Goal: Task Accomplishment & Management: Complete application form

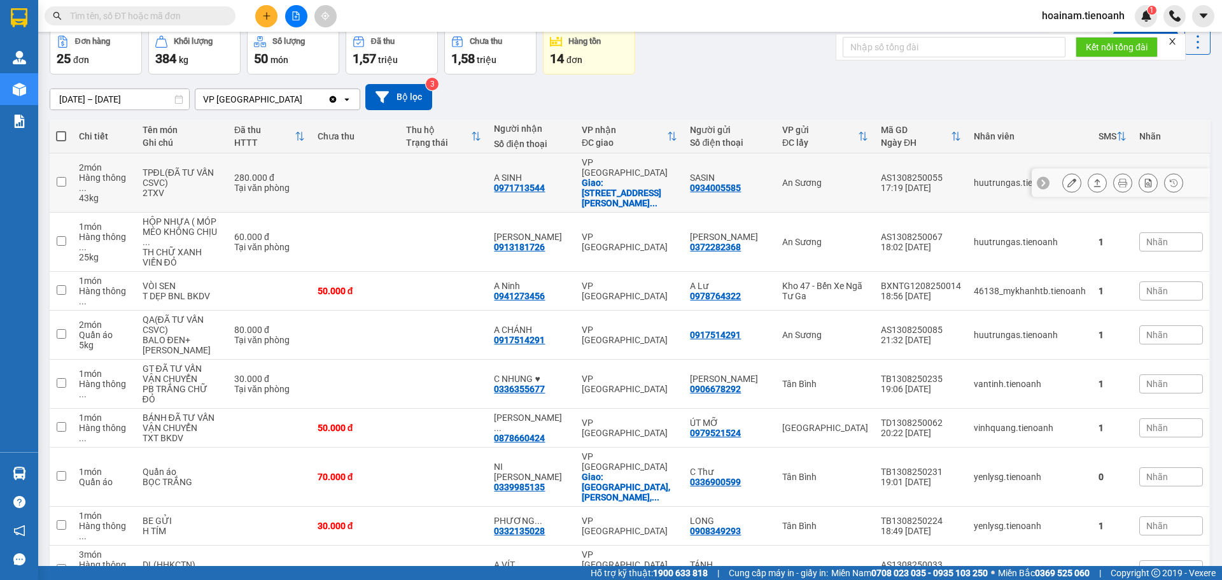
scroll to position [118, 0]
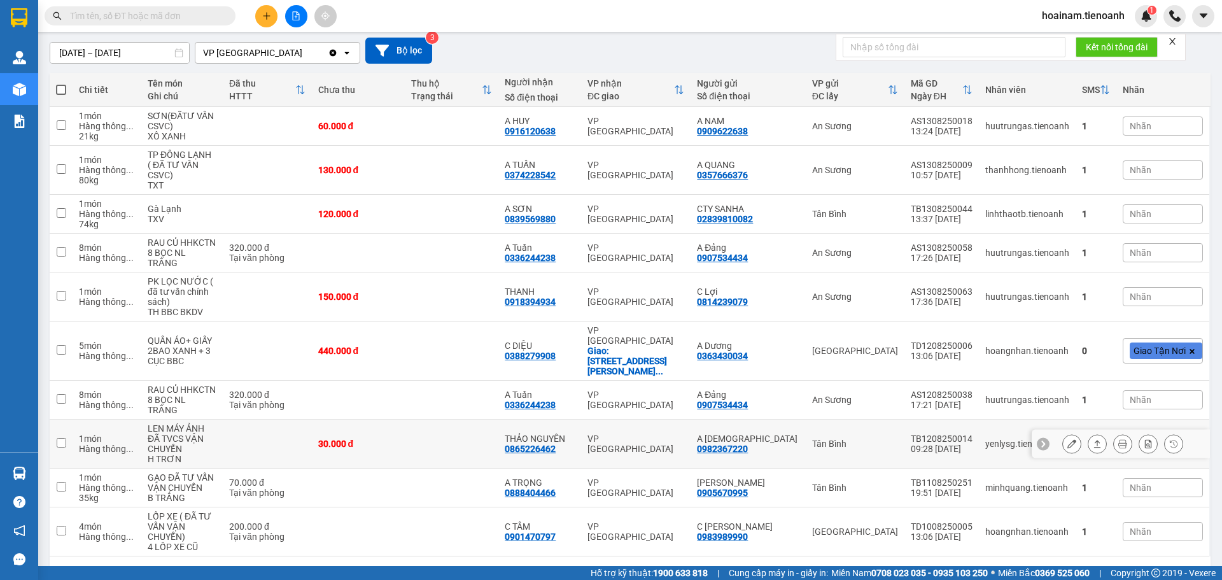
scroll to position [108, 0]
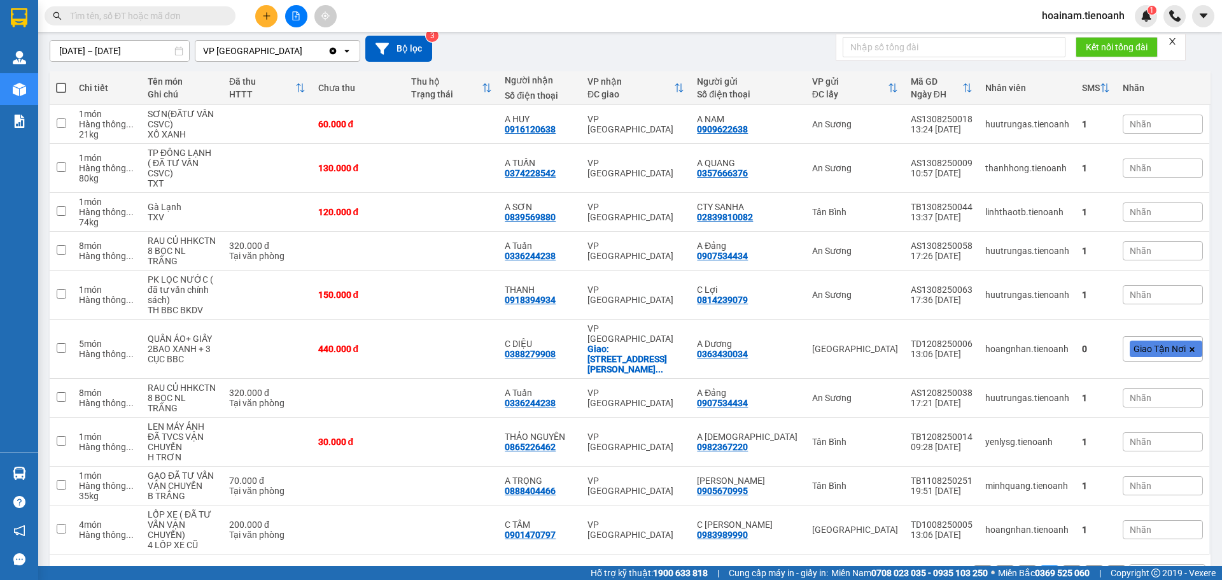
drag, startPoint x: 1059, startPoint y: 538, endPoint x: 1071, endPoint y: 511, distance: 29.6
click at [1062, 565] on button "3" at bounding box center [1071, 574] width 19 height 19
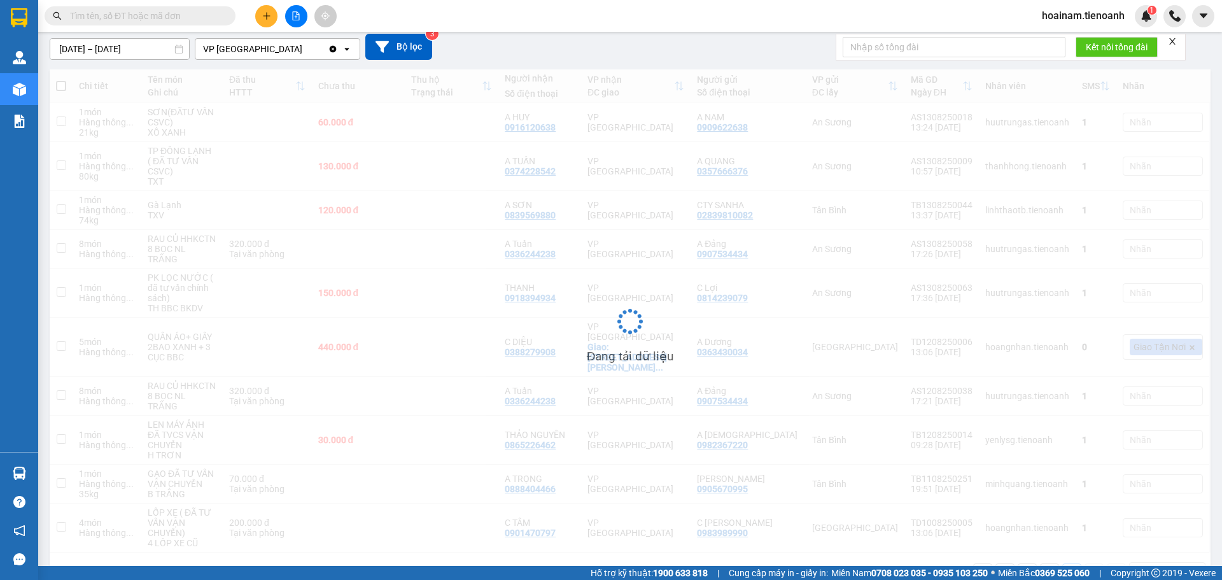
scroll to position [59, 0]
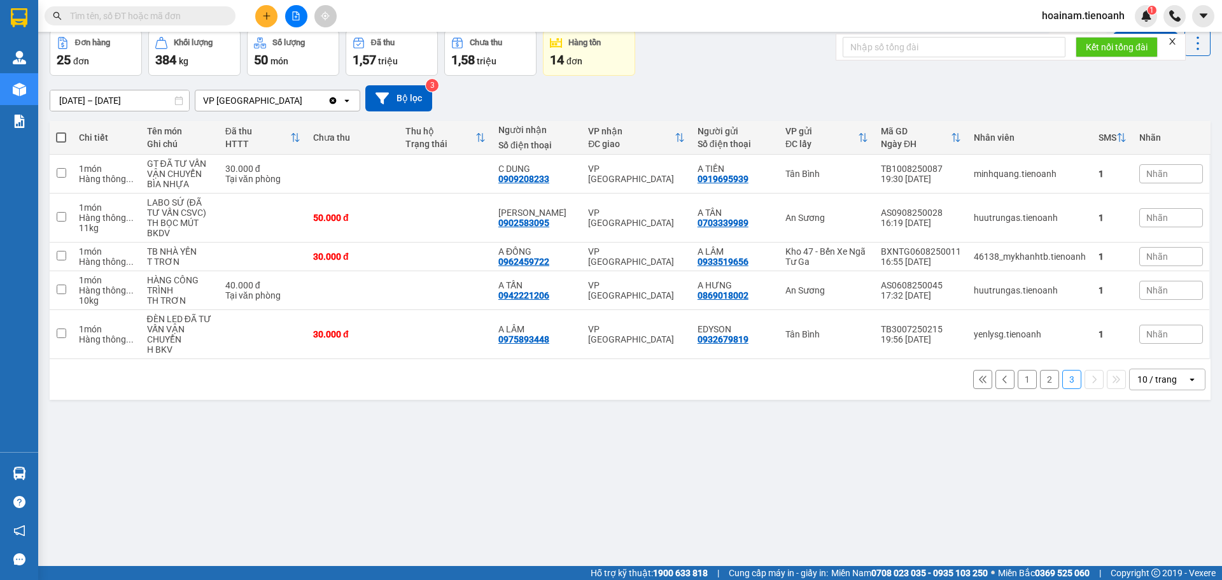
click at [1019, 375] on button "1" at bounding box center [1027, 379] width 19 height 19
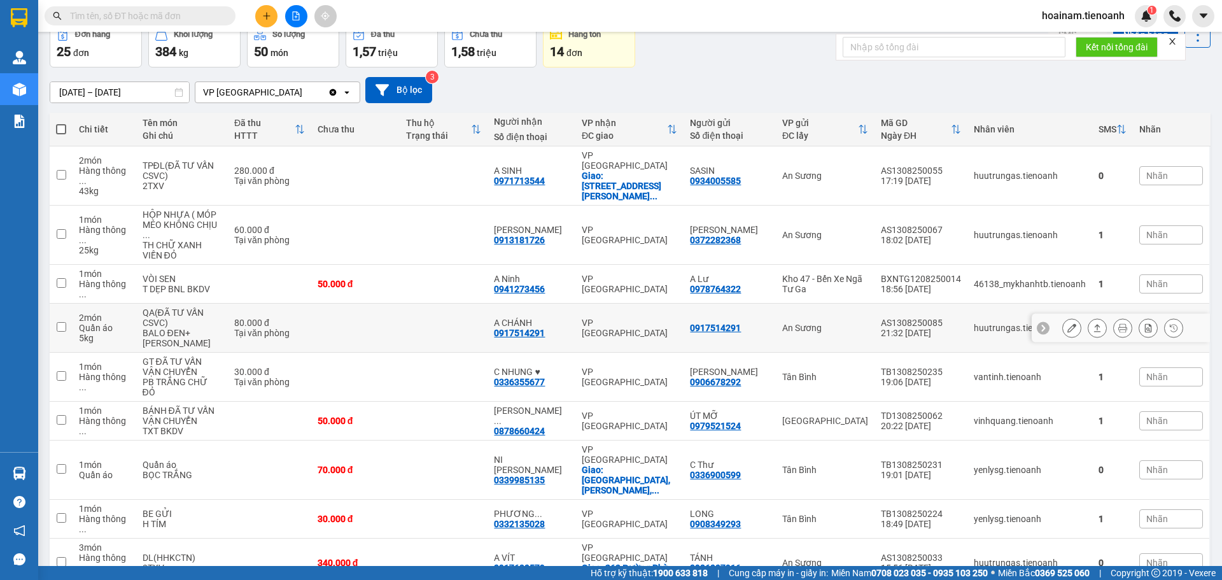
scroll to position [0, 0]
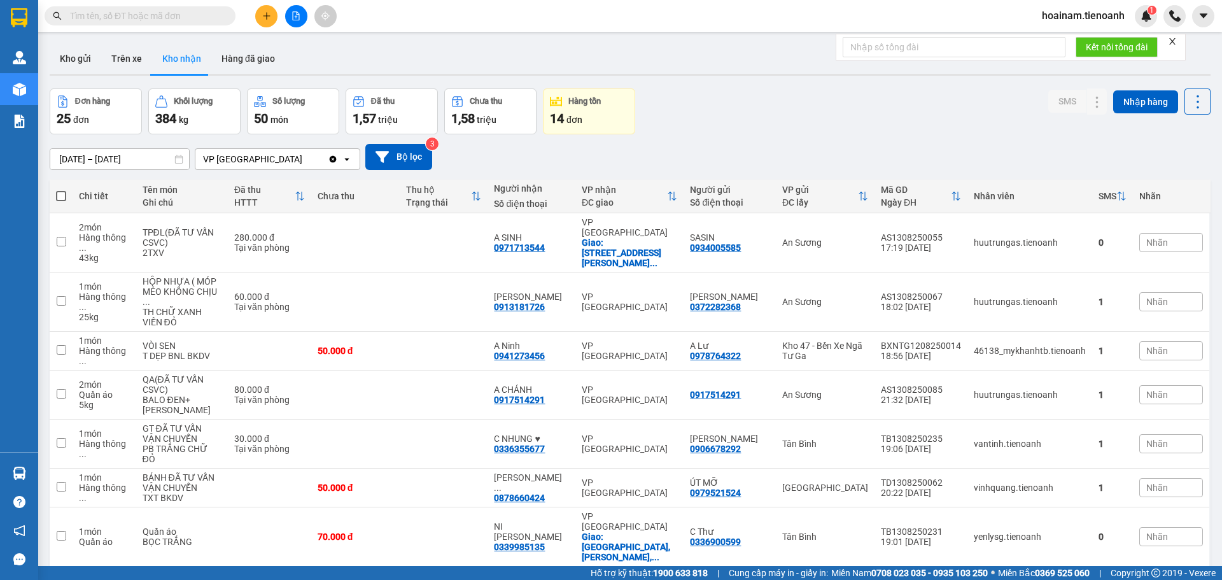
click at [168, 19] on input "text" at bounding box center [145, 16] width 150 height 14
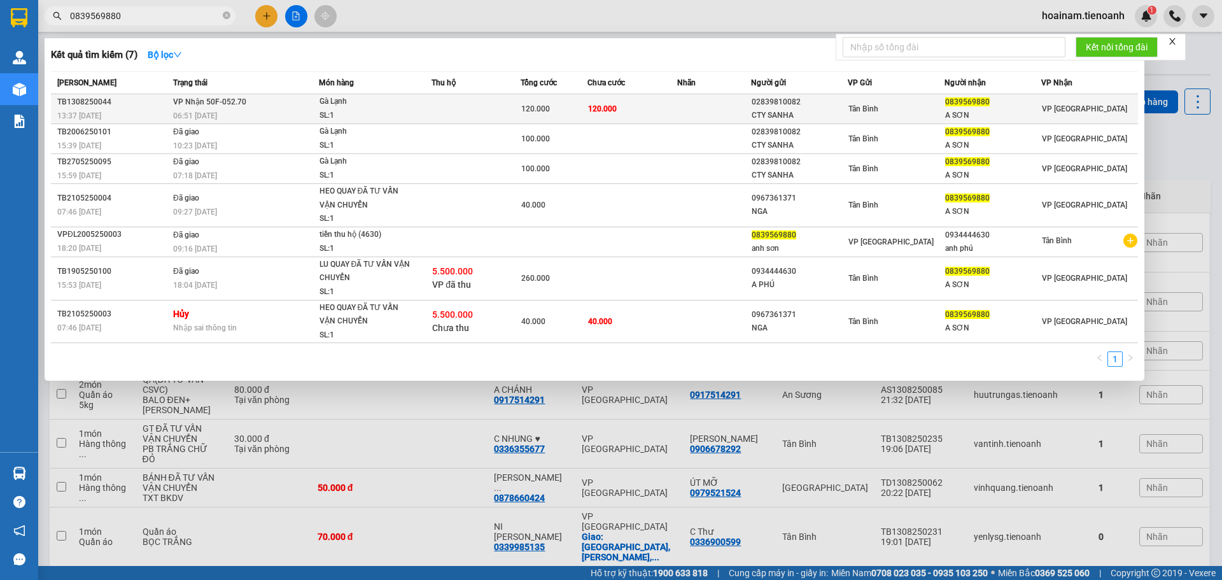
type input "0839569880"
click at [679, 104] on td at bounding box center [714, 109] width 74 height 30
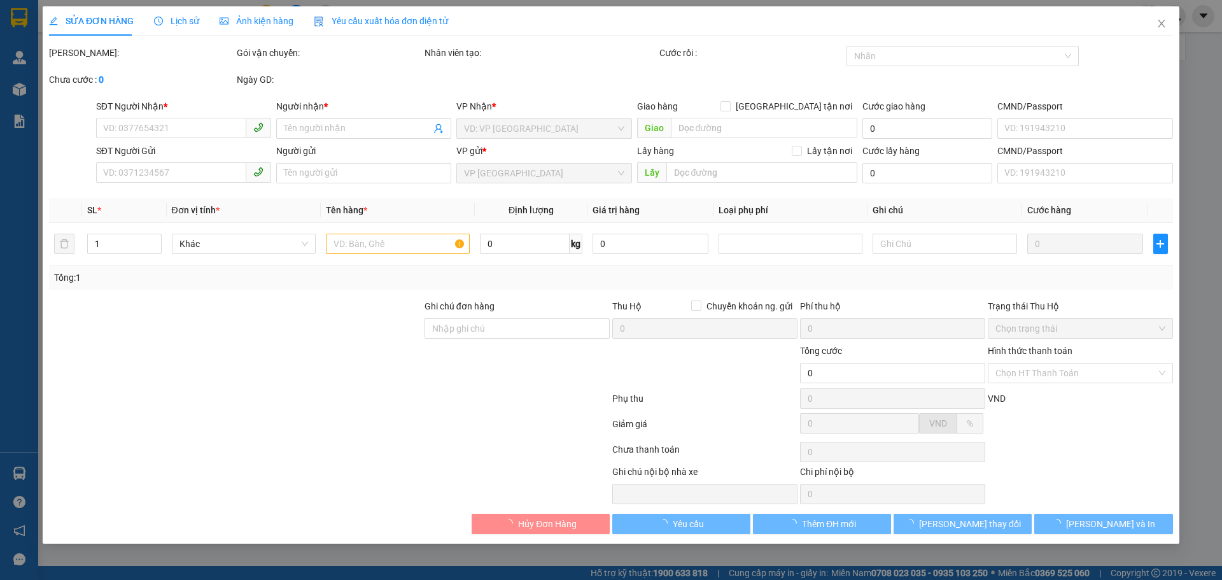
type input "0839569880"
type input "A SƠN"
type input "02839810082"
type input "CTY SANHA"
type input "120.000"
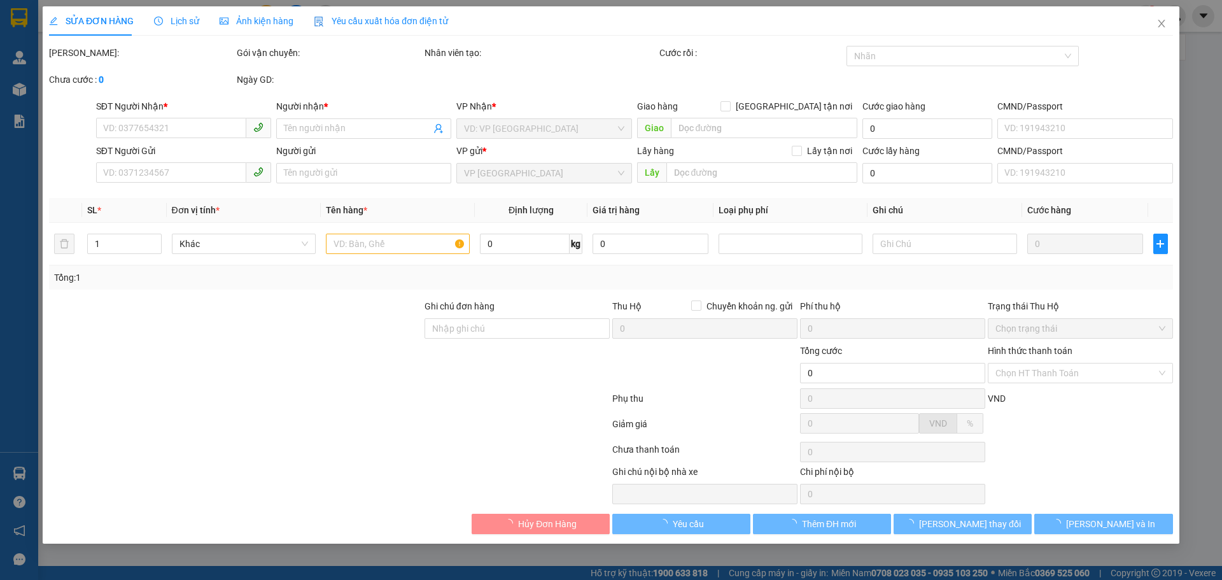
type input "120.000"
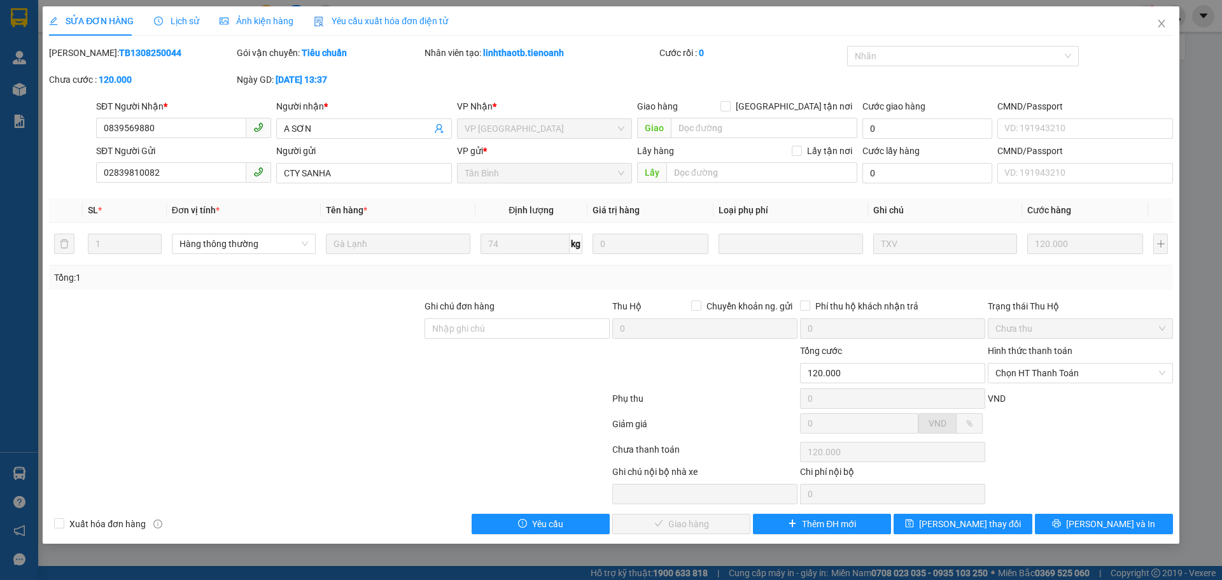
click at [188, 325] on div at bounding box center [236, 321] width 376 height 45
click at [229, 330] on div at bounding box center [236, 321] width 376 height 45
drag, startPoint x: 159, startPoint y: 127, endPoint x: 83, endPoint y: 127, distance: 75.8
click at [83, 127] on div "SĐT Người Nhận * 0839569880 0839569880 Người nhận * A SƠN VP Nhận * VP Đà Lạt G…" at bounding box center [611, 121] width 1127 height 45
click at [1159, 18] on span "Close" at bounding box center [1162, 24] width 36 height 36
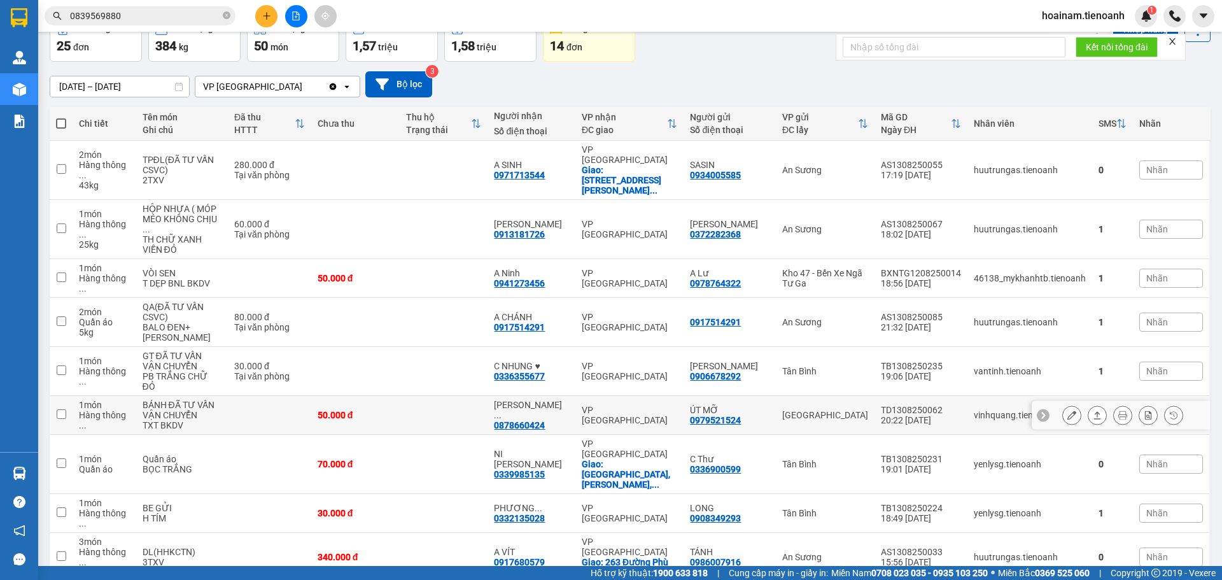
scroll to position [118, 0]
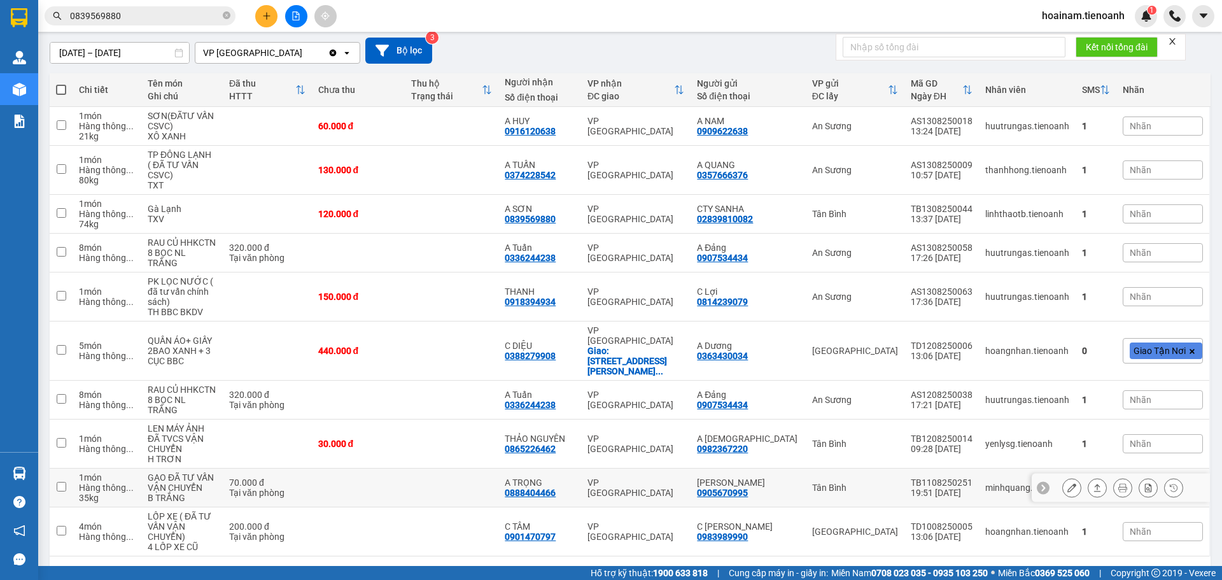
scroll to position [108, 0]
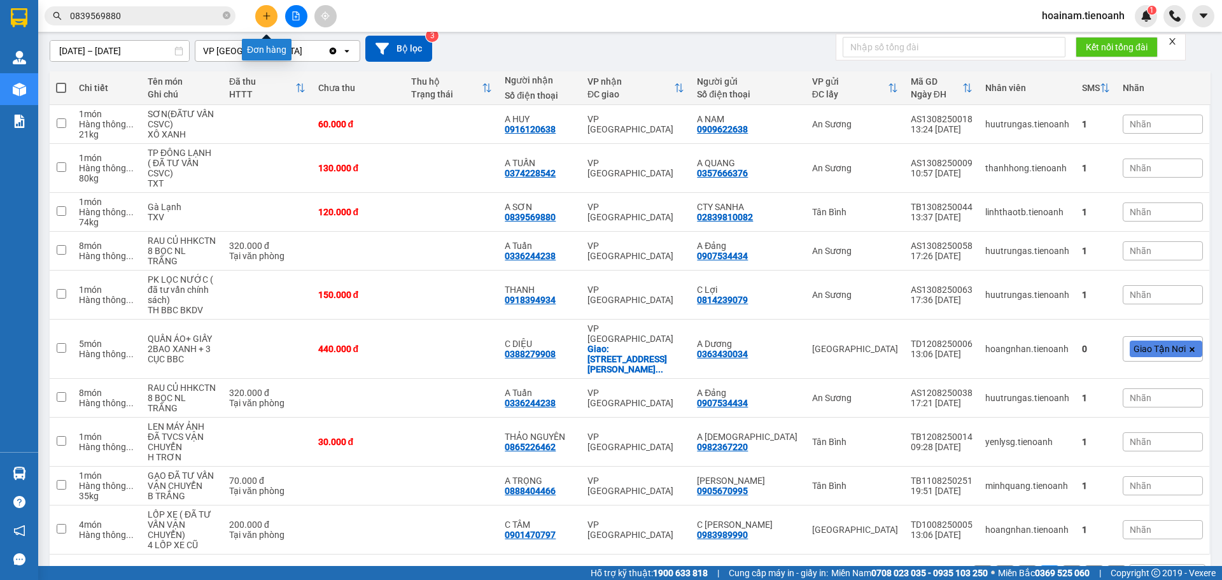
click at [262, 15] on icon "plus" at bounding box center [266, 15] width 9 height 9
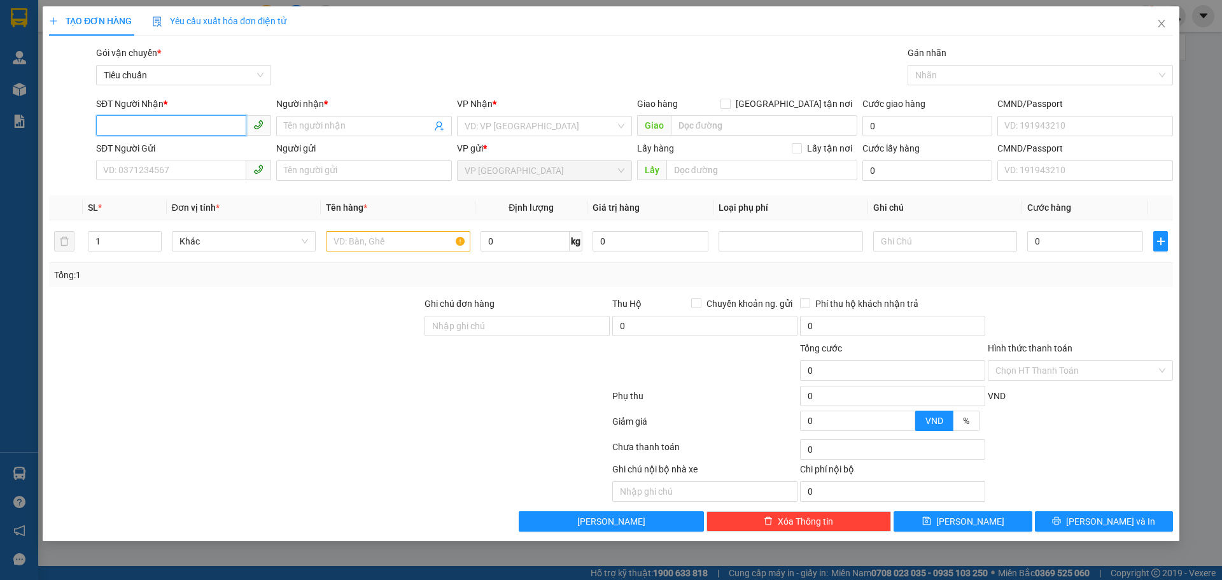
click at [159, 120] on input "SĐT Người Nhận *" at bounding box center [171, 125] width 150 height 20
paste input "0839569880"
type input "0839569880"
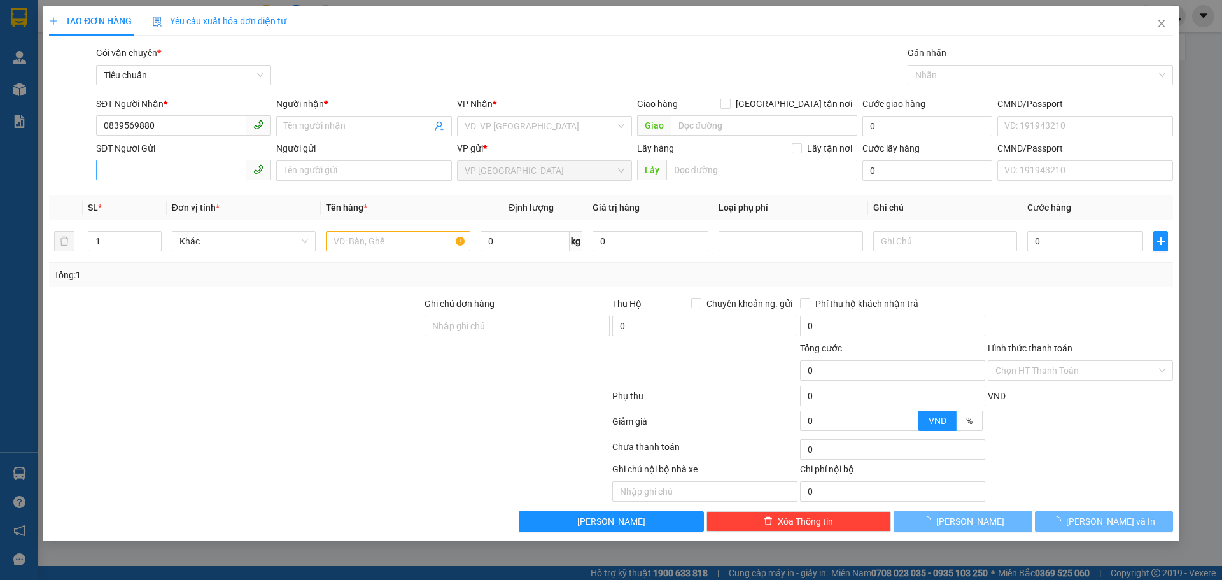
drag, startPoint x: 168, startPoint y: 185, endPoint x: 166, endPoint y: 179, distance: 6.6
click at [166, 181] on div "SĐT Người Gửi VD: 0371234567" at bounding box center [183, 163] width 175 height 45
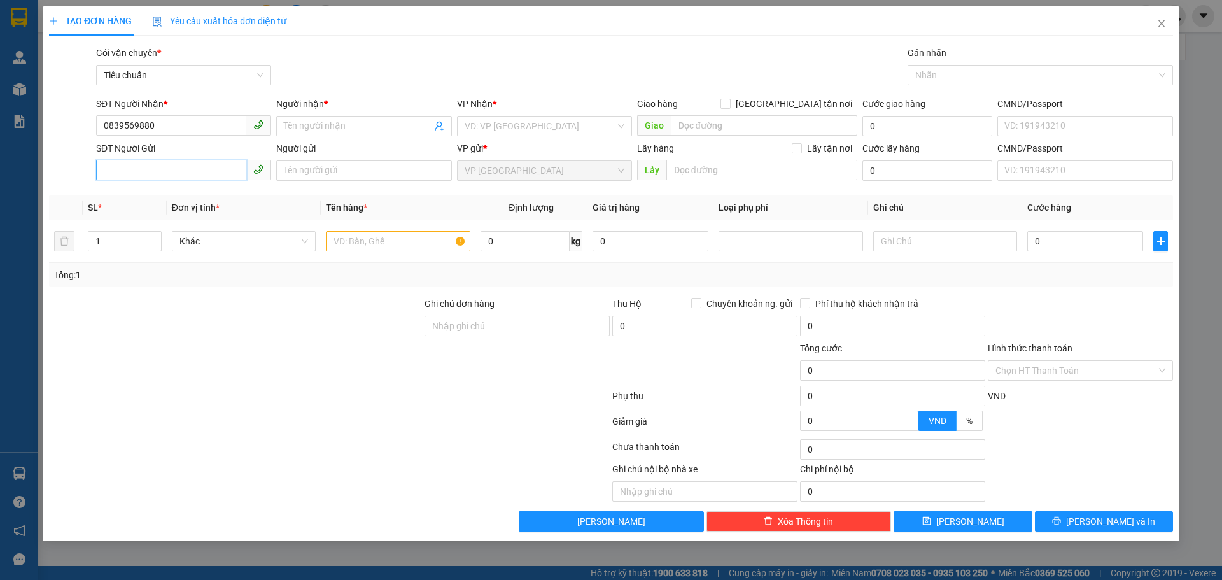
click at [164, 169] on input "SĐT Người Gửi" at bounding box center [171, 170] width 150 height 20
paste input "0839569880"
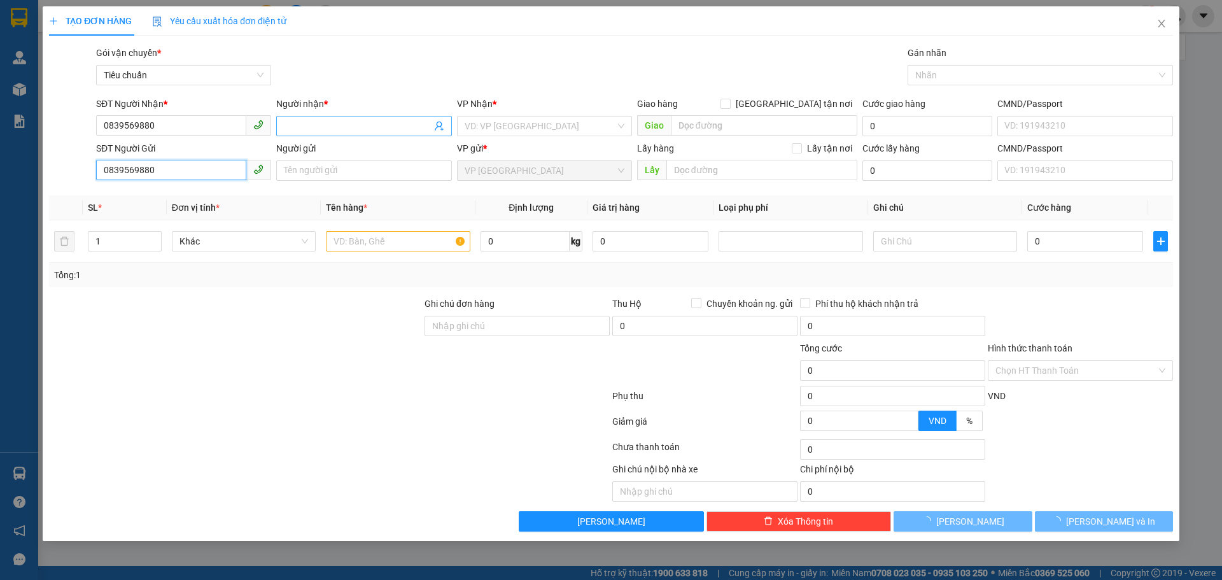
type input "0839569880"
click at [351, 130] on input "Người nhận *" at bounding box center [357, 126] width 147 height 14
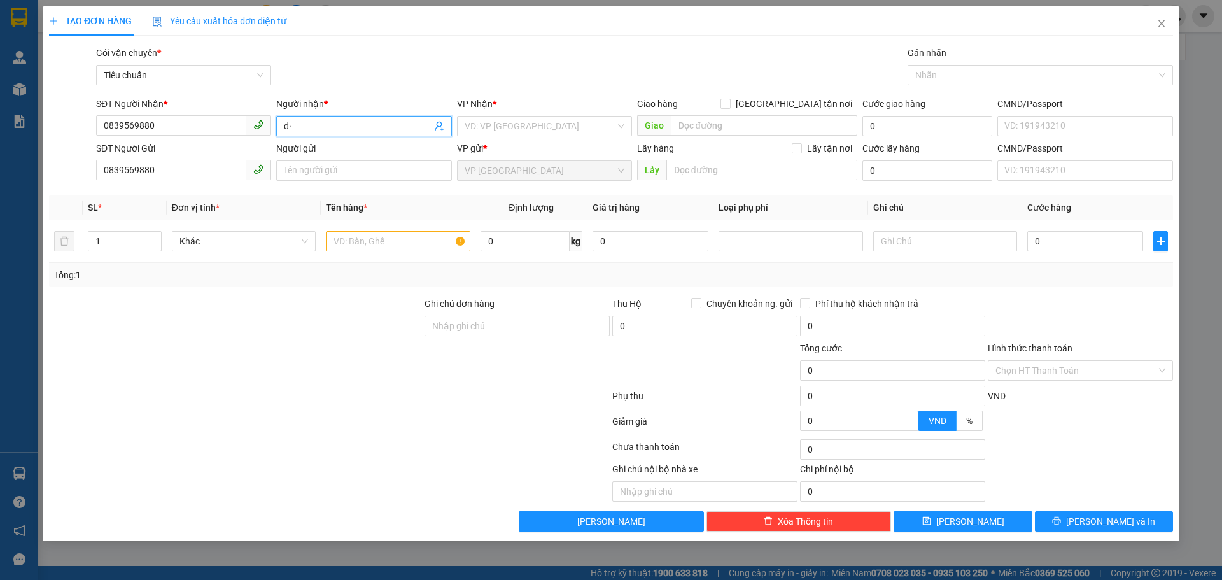
type input "d"
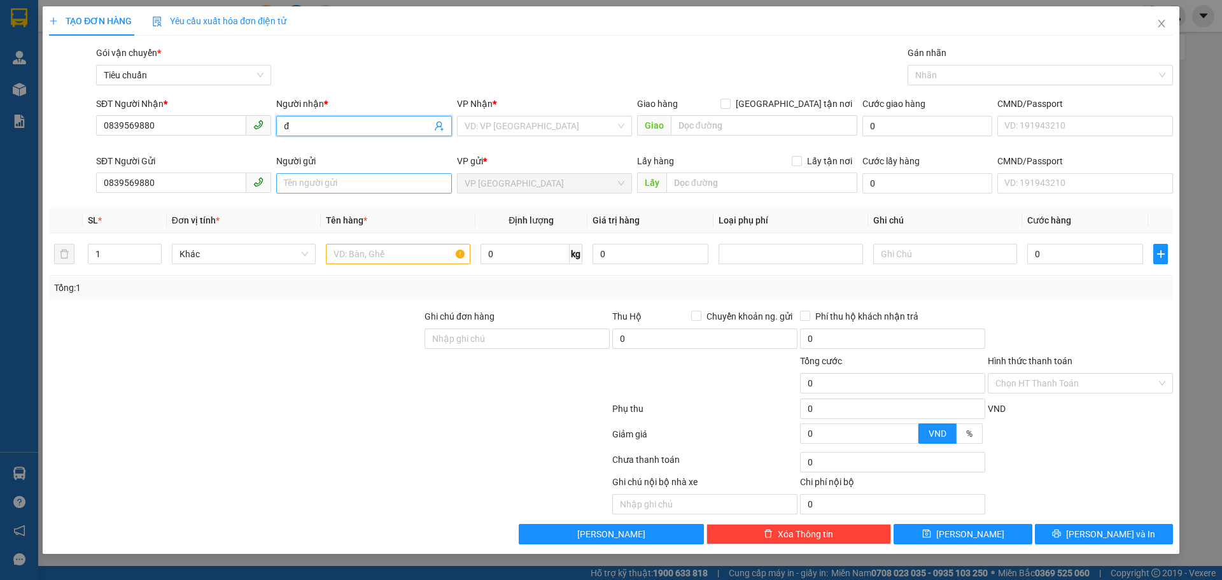
type input "đ"
click at [299, 182] on div "Người gửi Tên người gửi" at bounding box center [363, 176] width 175 height 45
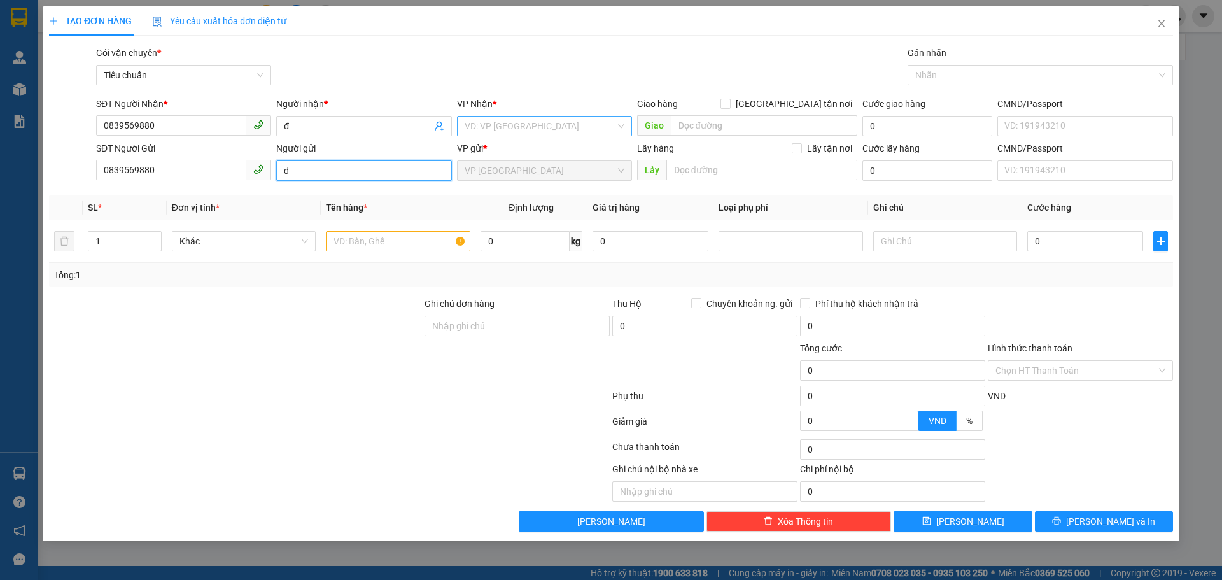
type input "d"
click at [488, 123] on input "search" at bounding box center [540, 125] width 151 height 19
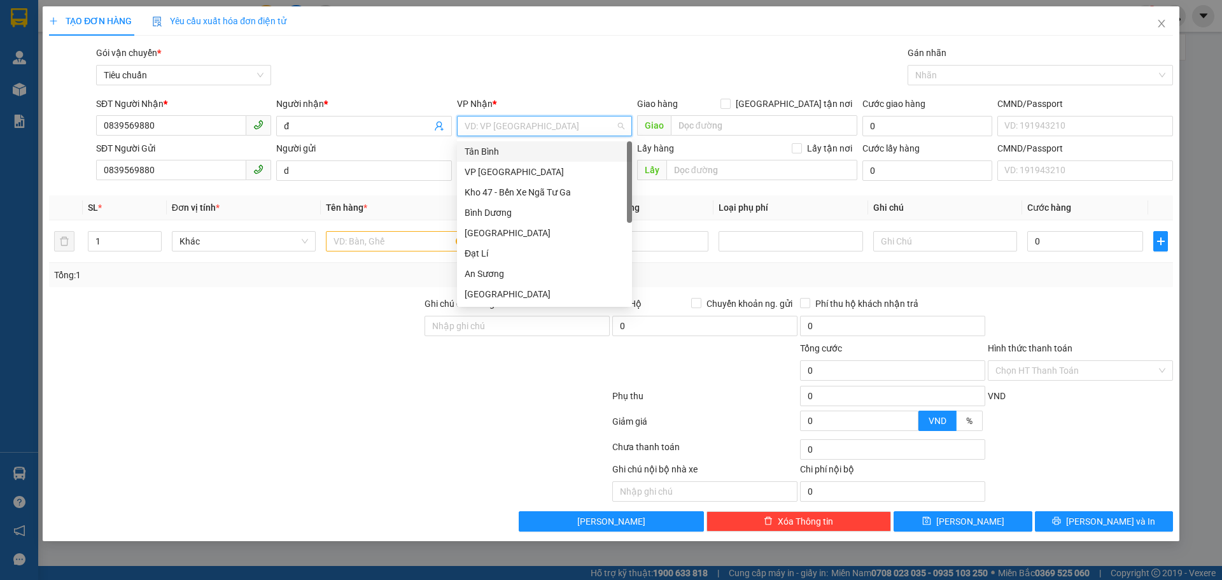
click at [479, 140] on body "Kết quả tìm kiếm ( 7 ) Bộ lọc Mã ĐH Trạng thái Món hàng Thu hộ Tổng cước Chưa c…" at bounding box center [611, 290] width 1222 height 580
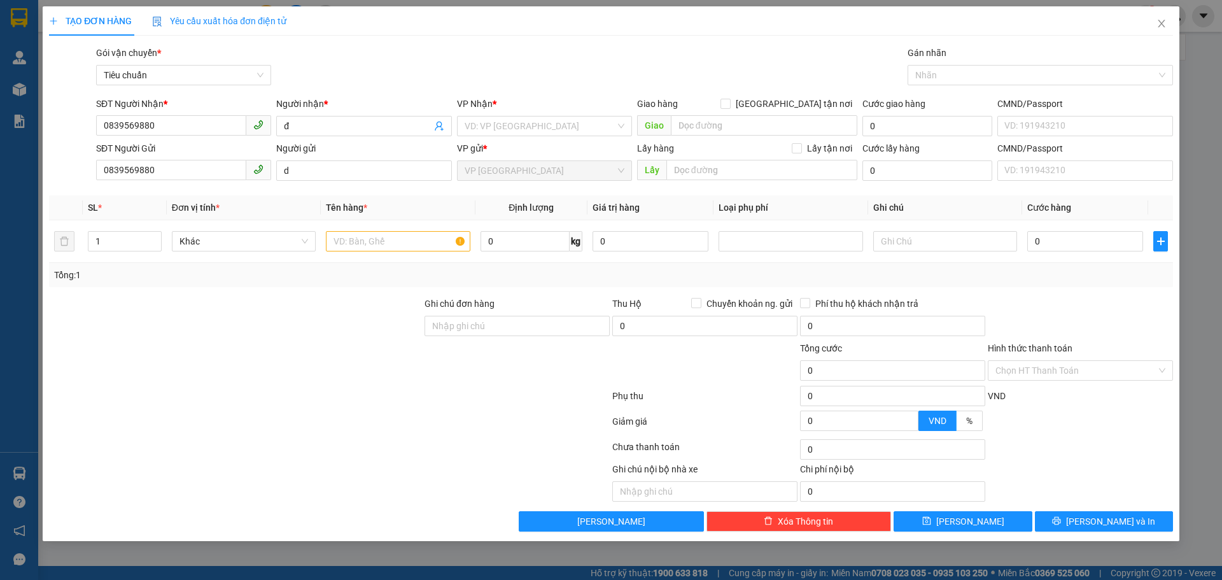
click at [483, 150] on b "*" at bounding box center [485, 148] width 4 height 10
click at [495, 126] on input "search" at bounding box center [540, 125] width 151 height 19
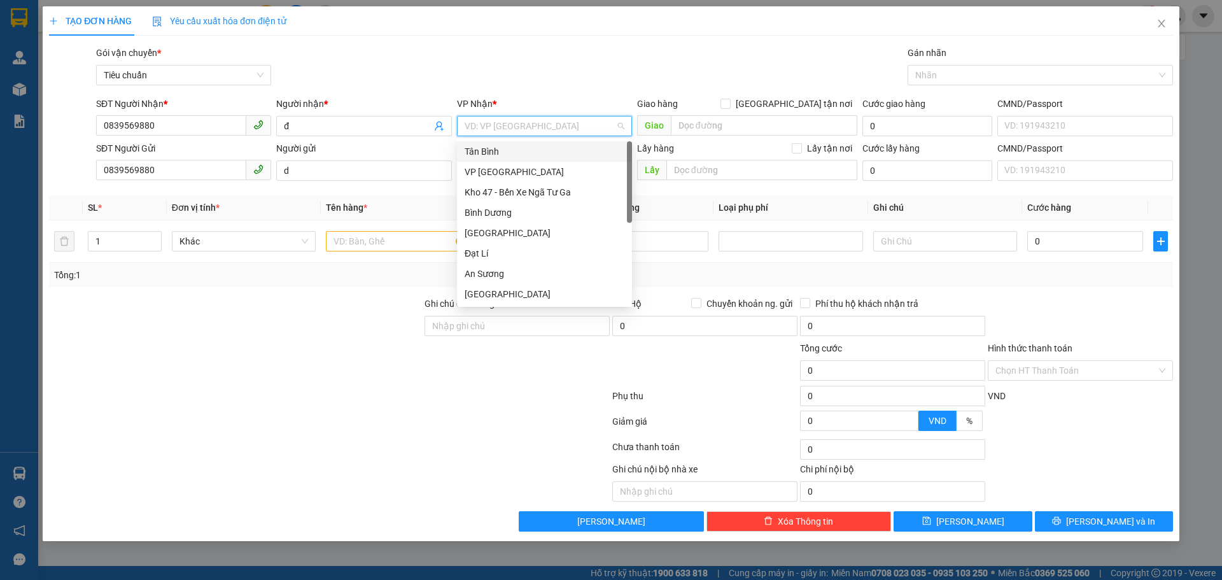
click at [485, 155] on div "Tân Bình" at bounding box center [545, 151] width 160 height 14
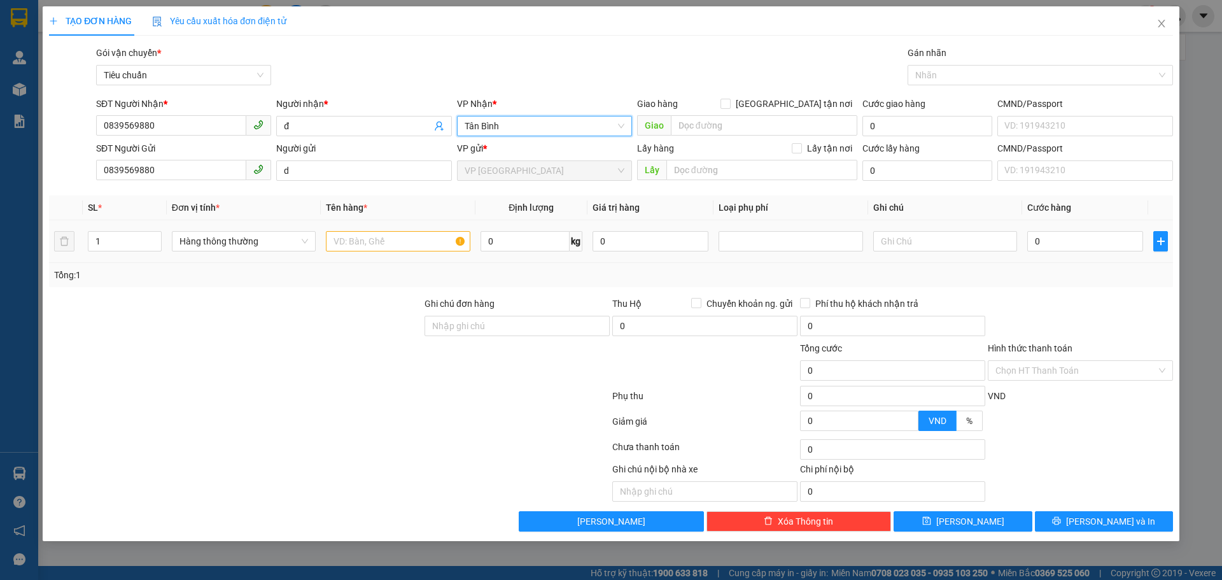
click at [362, 225] on td at bounding box center [398, 241] width 154 height 43
click at [363, 236] on input "text" at bounding box center [398, 241] width 144 height 20
type input "fff"
click at [531, 246] on input "0" at bounding box center [525, 241] width 89 height 20
type input "74"
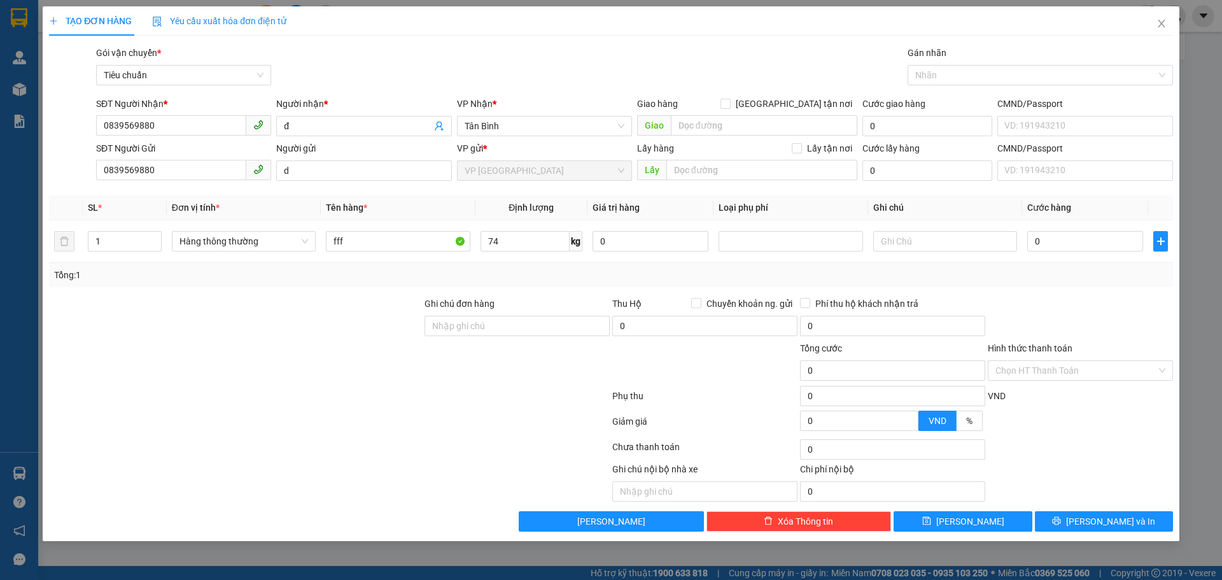
click at [585, 274] on div "Tổng: 1" at bounding box center [611, 275] width 1114 height 14
type input "115.600"
click at [1041, 268] on div "Tổng: 1" at bounding box center [611, 275] width 1114 height 14
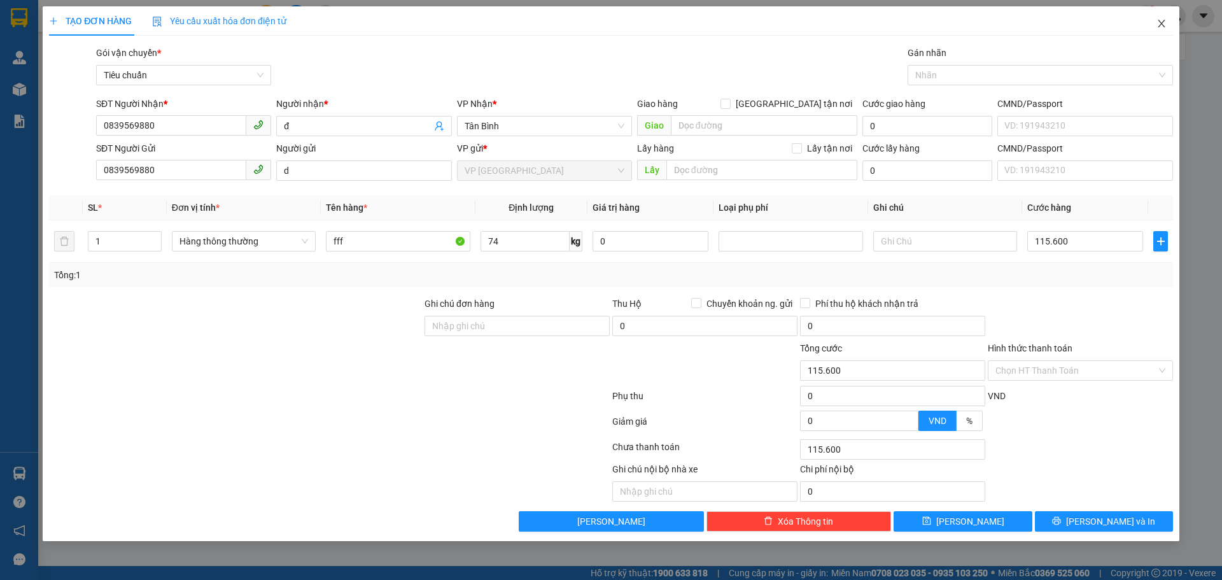
click at [1164, 23] on icon "close" at bounding box center [1162, 23] width 10 height 10
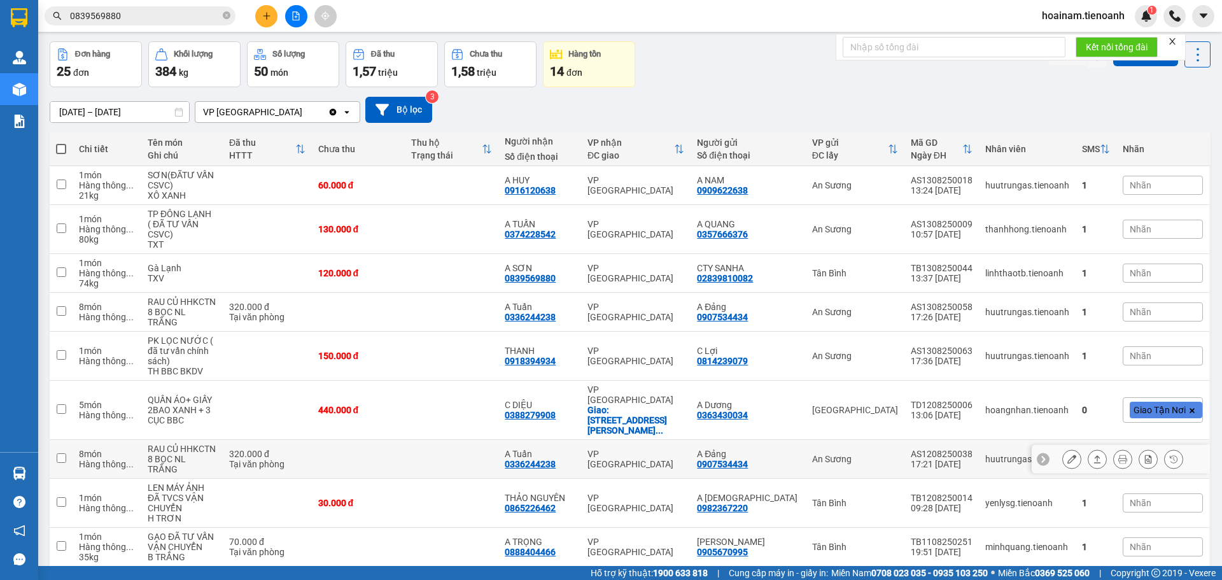
scroll to position [108, 0]
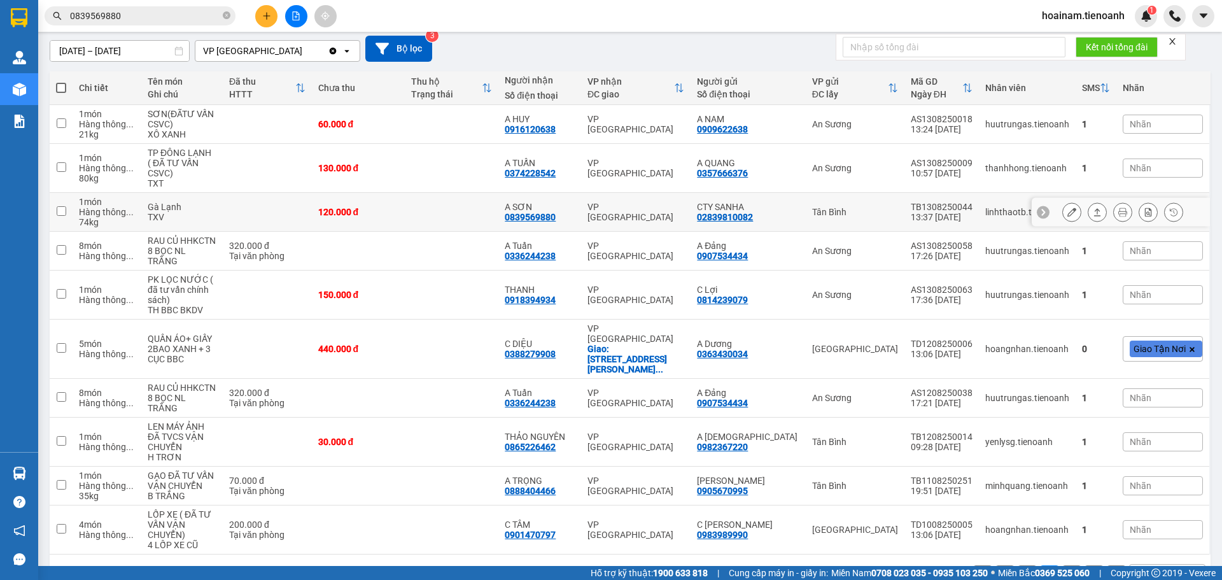
click at [399, 209] on div "120.000 đ" at bounding box center [358, 212] width 81 height 10
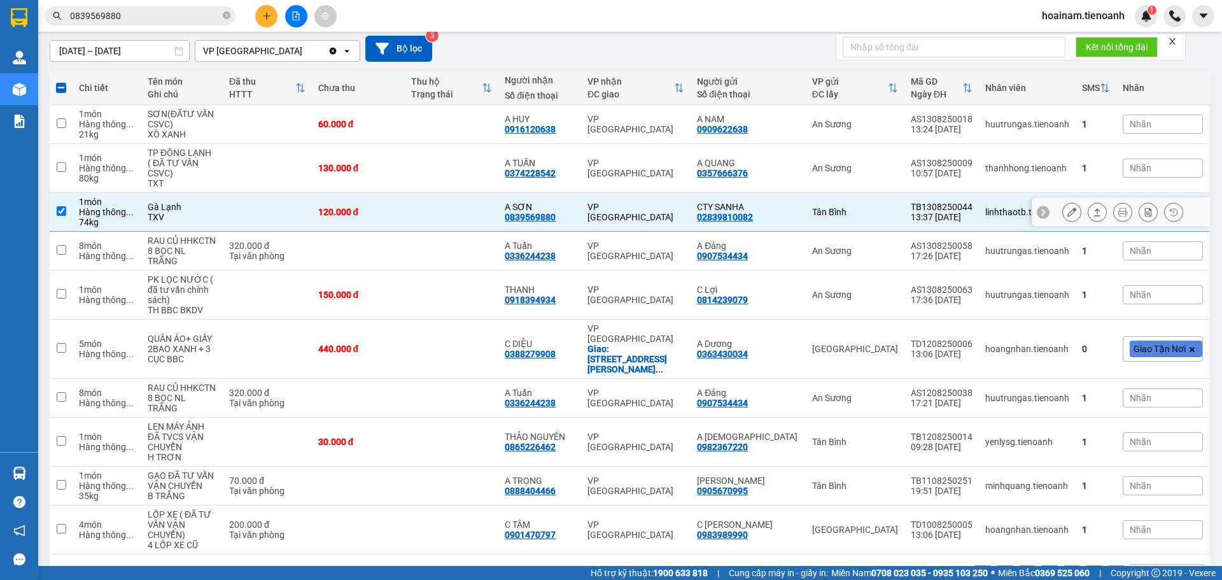
click at [58, 213] on input "checkbox" at bounding box center [62, 211] width 10 height 10
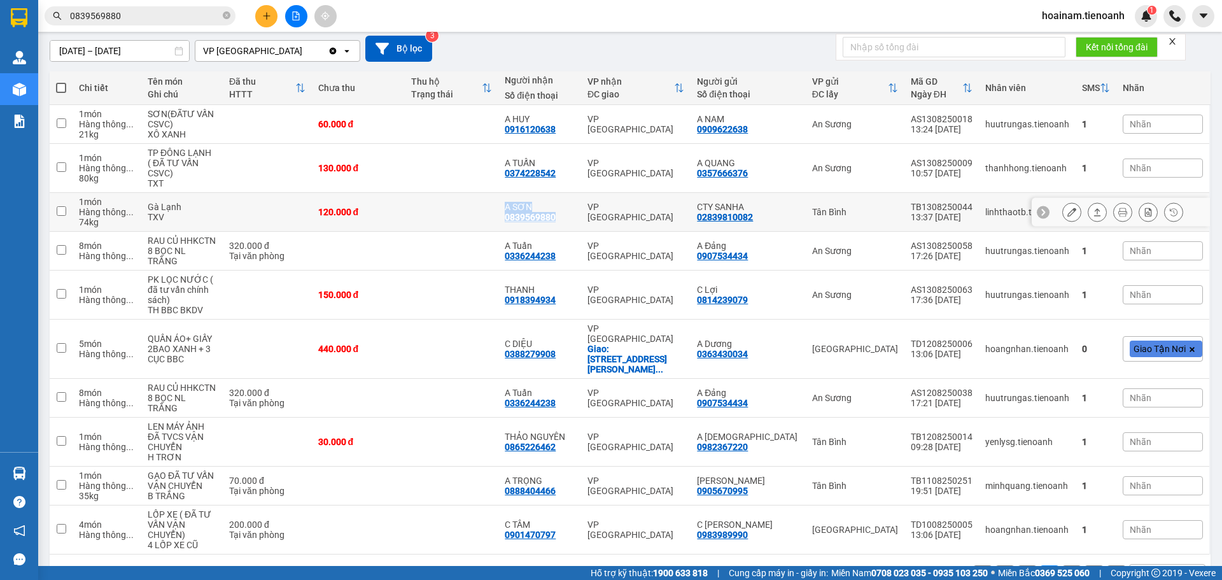
drag, startPoint x: 575, startPoint y: 217, endPoint x: 516, endPoint y: 220, distance: 59.3
click at [516, 220] on tr "1 món Hàng thông ... 74 kg Gà Lạnh TXV 120.000 đ A SƠN 0839569880 VP Đà Lạt CTY…" at bounding box center [630, 212] width 1161 height 39
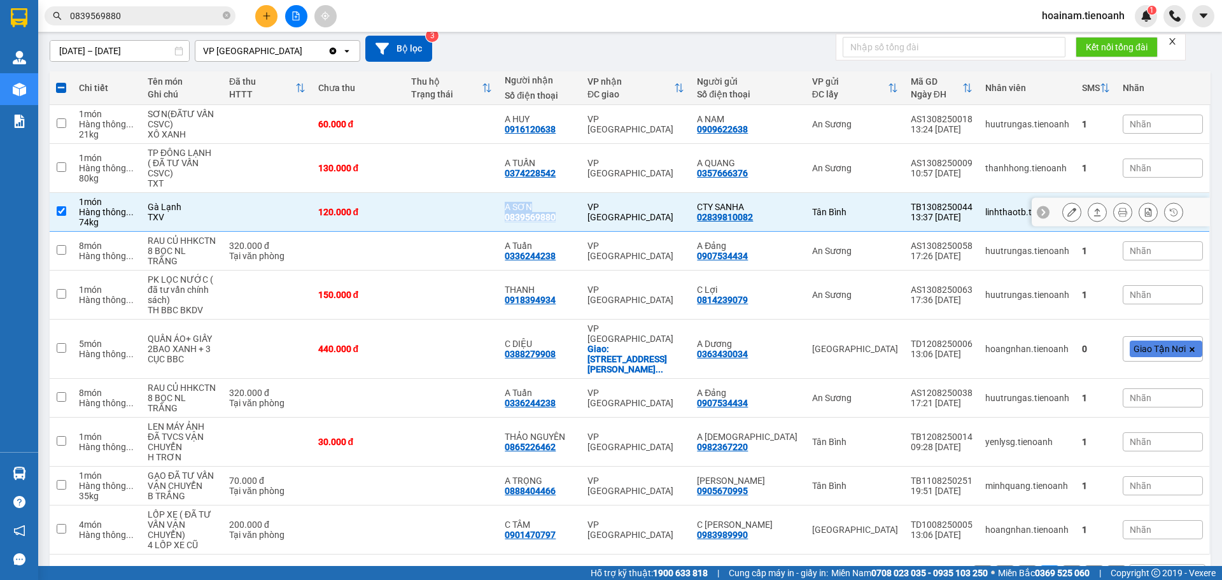
click at [556, 216] on div "0839569880" at bounding box center [530, 217] width 51 height 10
drag, startPoint x: 575, startPoint y: 214, endPoint x: 526, endPoint y: 216, distance: 49.1
click at [523, 217] on div "A SƠN 0839569880" at bounding box center [540, 212] width 70 height 20
checkbox input "false"
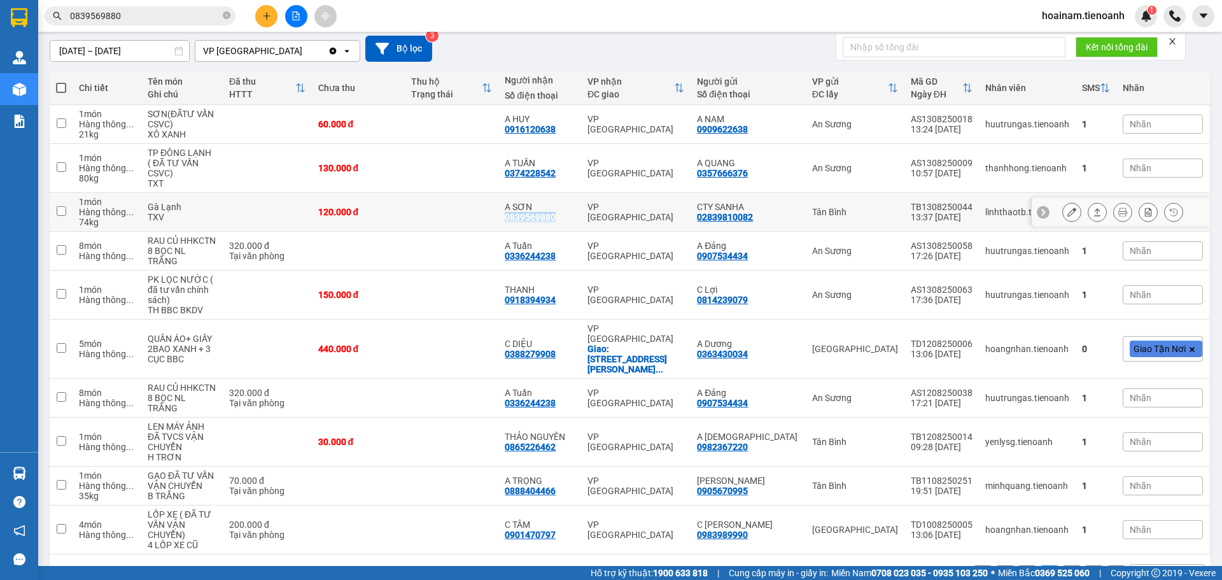
copy div "0839569880"
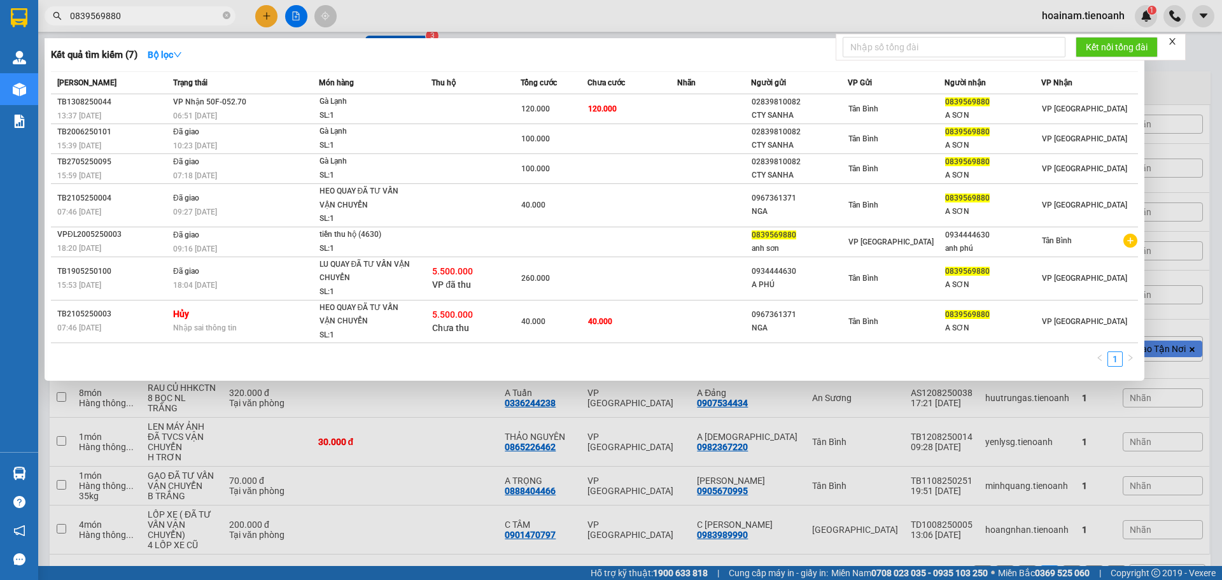
click at [173, 16] on input "0839569880" at bounding box center [145, 16] width 150 height 14
click at [222, 14] on span "0839569880" at bounding box center [140, 15] width 191 height 19
click at [223, 14] on icon "close-circle" at bounding box center [227, 15] width 8 height 8
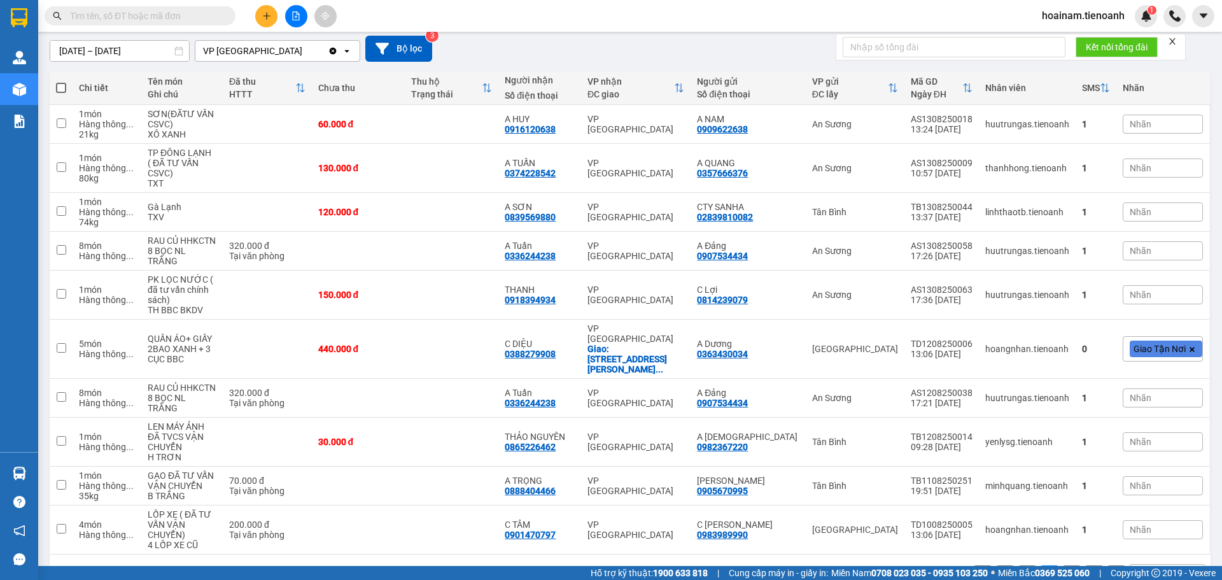
click at [155, 22] on input "text" at bounding box center [145, 16] width 150 height 14
paste input "0839569880"
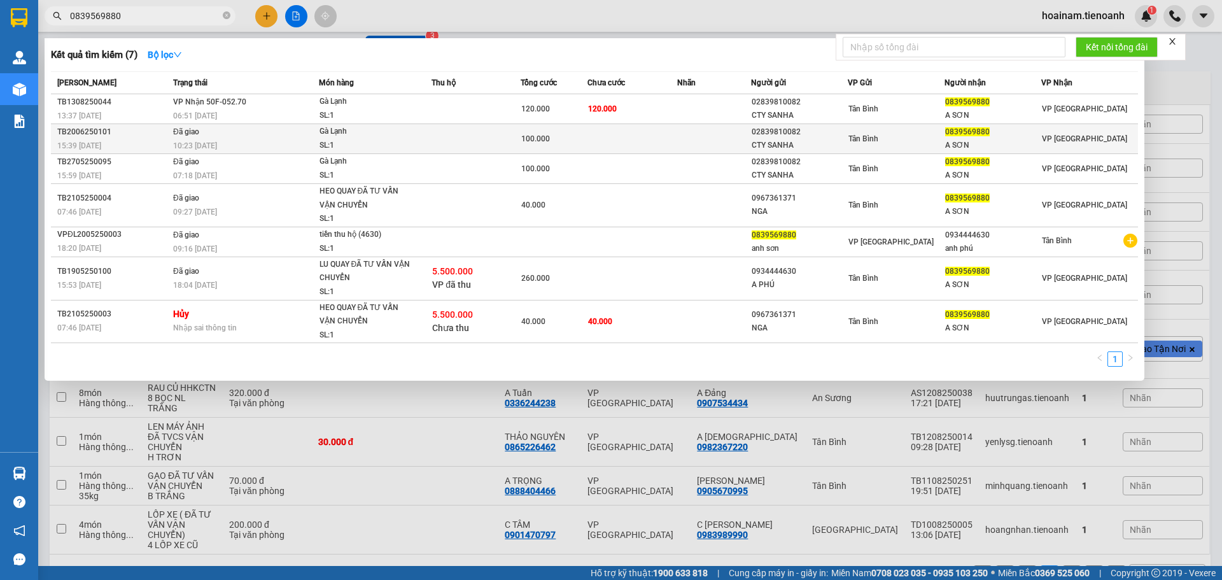
type input "0839569880"
click at [413, 131] on div "Gà Lạnh" at bounding box center [367, 132] width 95 height 14
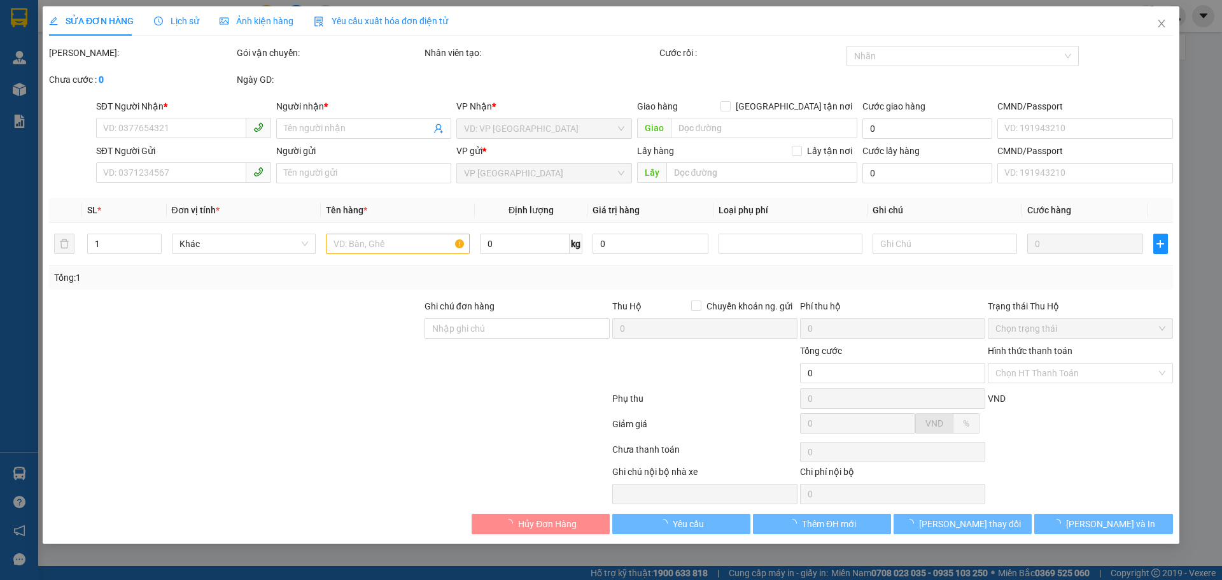
type input "0839569880"
type input "A SƠN"
type input "02839810082"
type input "CTY SANHA"
type input "100.000"
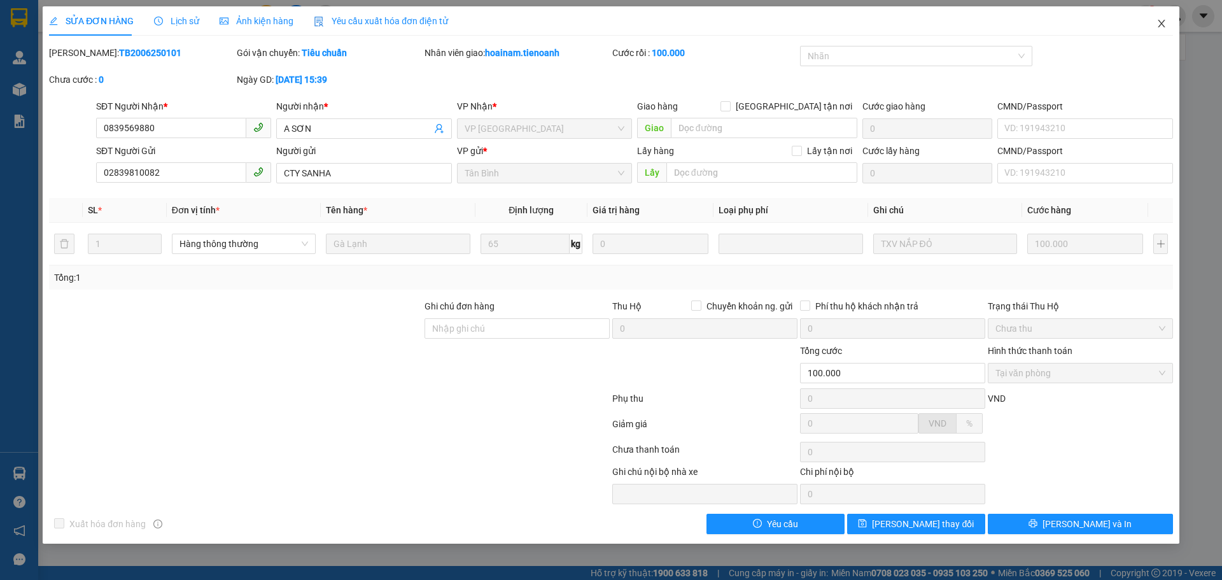
click at [1161, 25] on icon "close" at bounding box center [1161, 24] width 7 height 8
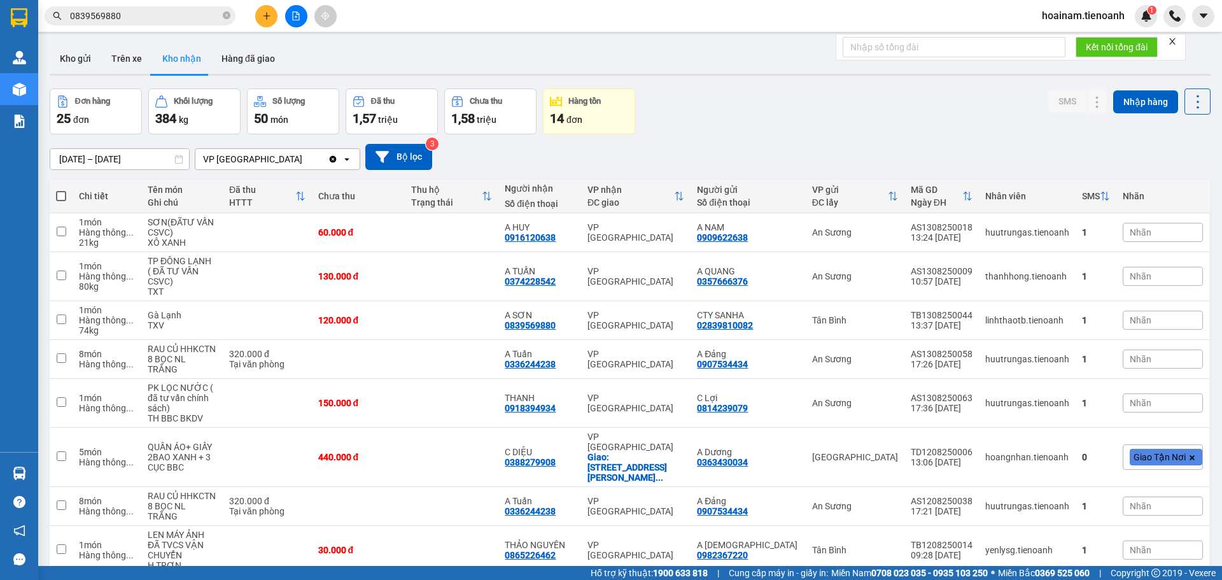
click at [153, 15] on input "0839569880" at bounding box center [145, 16] width 150 height 14
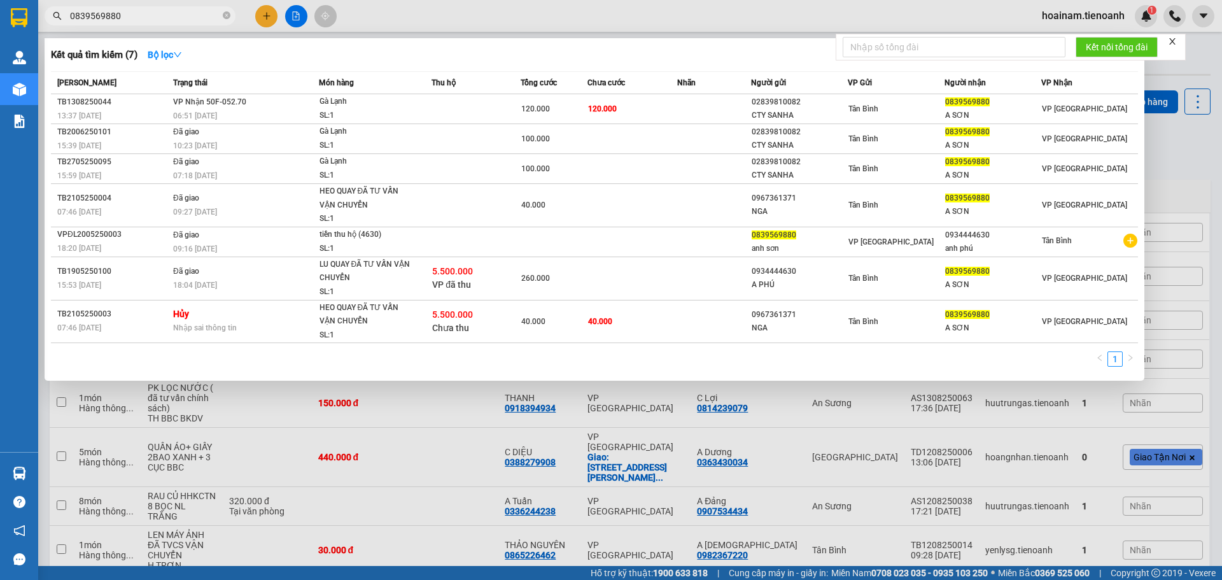
click at [1187, 181] on div at bounding box center [611, 290] width 1222 height 580
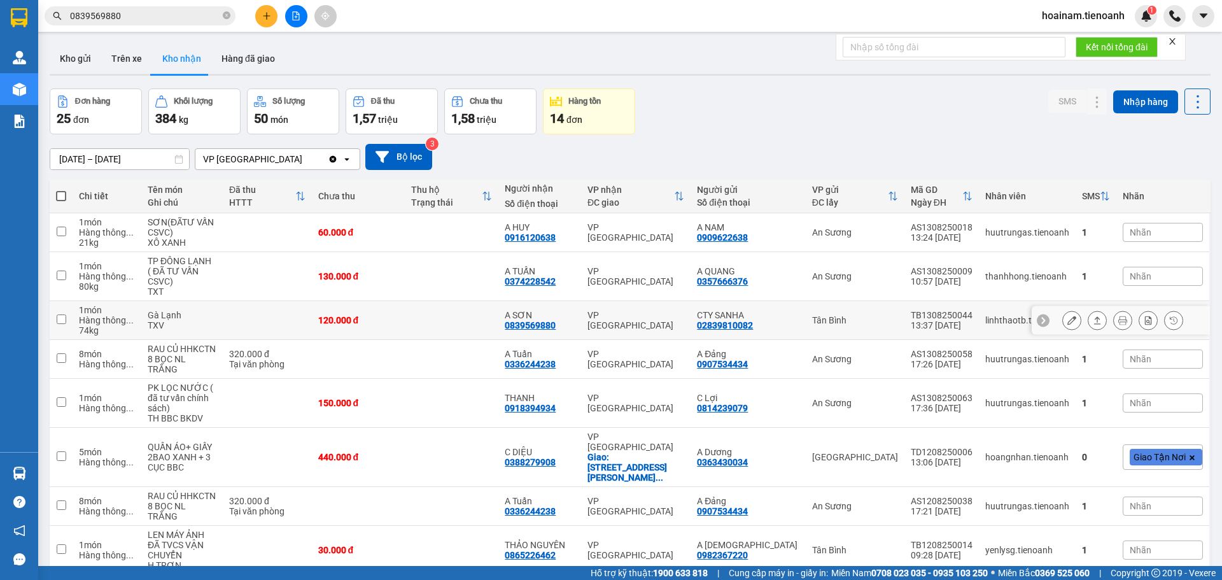
scroll to position [64, 0]
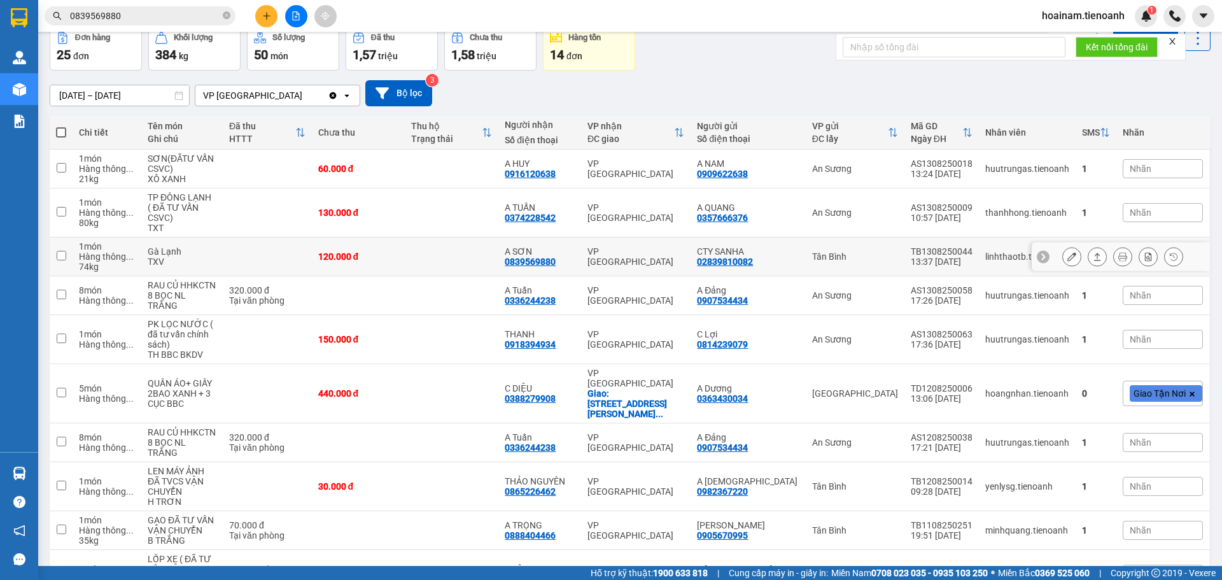
click at [399, 253] on div "120.000 đ" at bounding box center [358, 256] width 81 height 10
checkbox input "true"
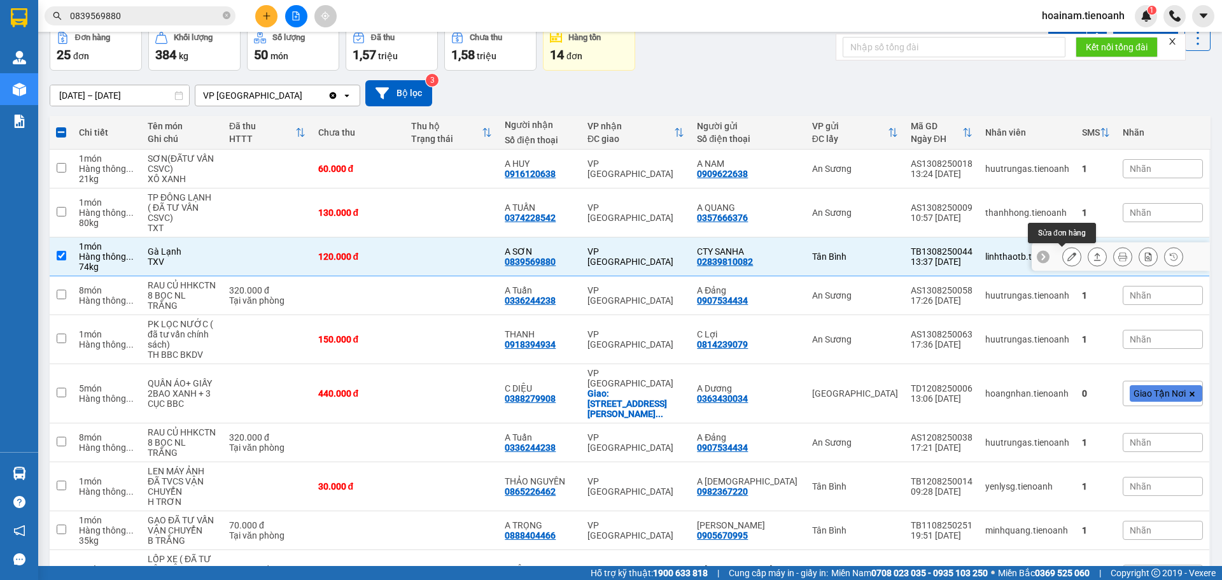
click at [1068, 255] on icon at bounding box center [1072, 256] width 9 height 9
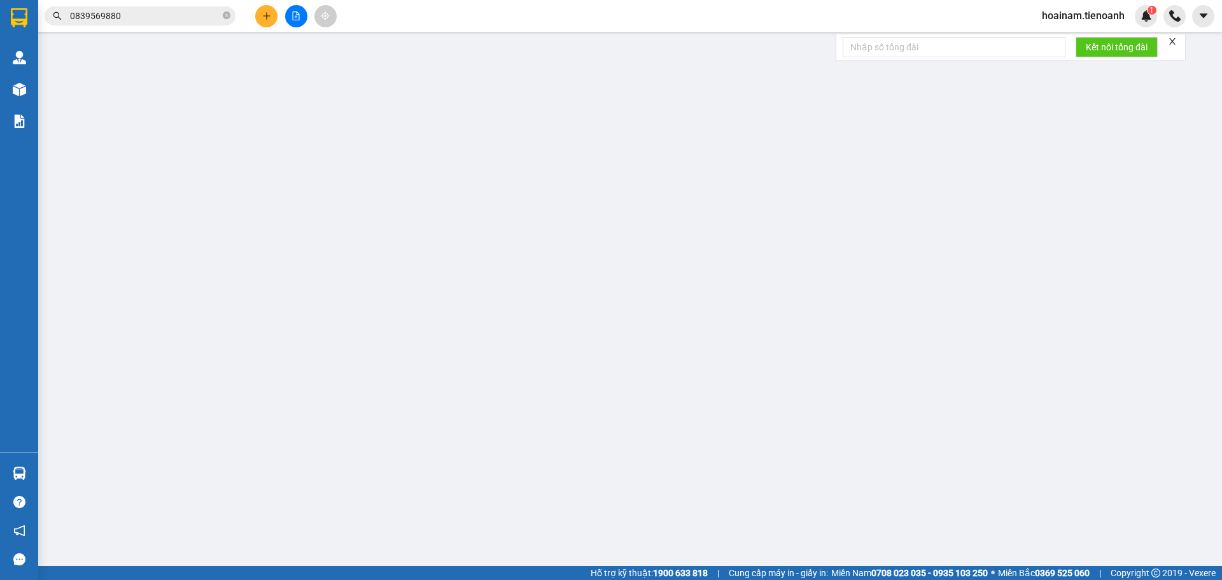
type input "0839569880"
type input "A SƠN"
type input "02839810082"
type input "CTY SANHA"
type input "120.000"
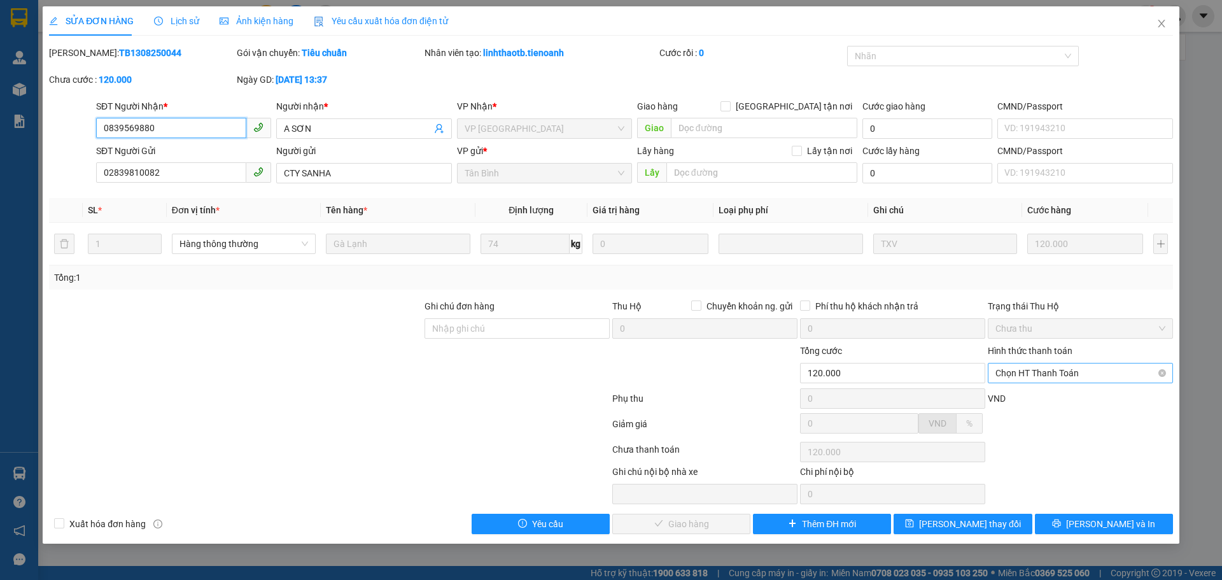
click at [1046, 366] on span "Chọn HT Thanh Toán" at bounding box center [1081, 372] width 170 height 19
click at [1028, 396] on div "Tại văn phòng" at bounding box center [1081, 398] width 170 height 14
type input "0"
click at [703, 523] on span "Lưu và Giao hàng" at bounding box center [698, 524] width 122 height 14
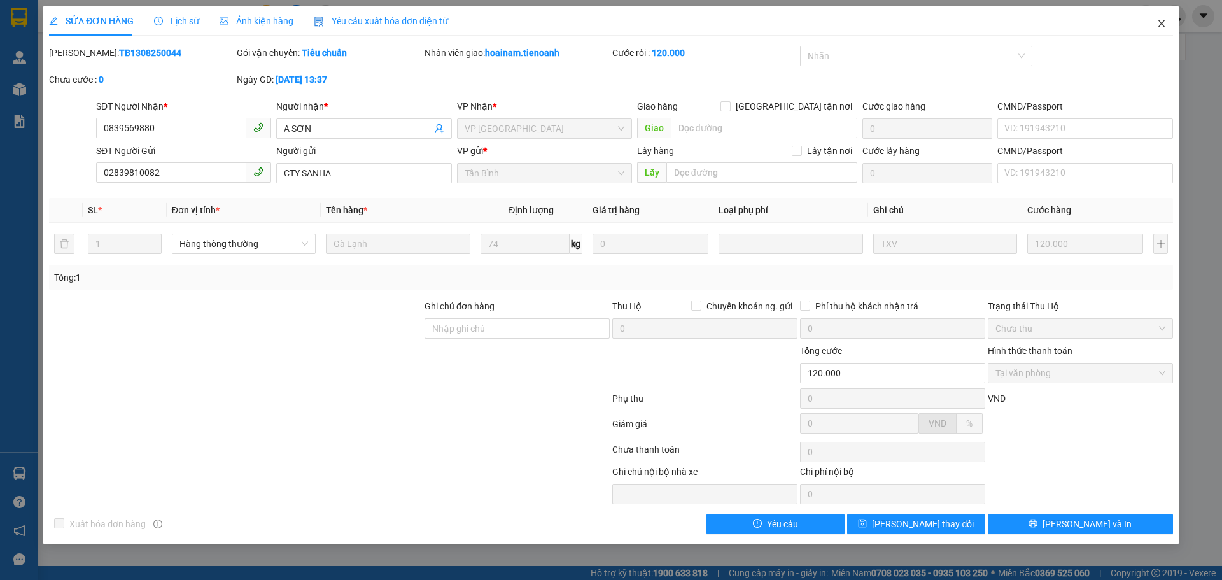
click at [1160, 22] on icon "close" at bounding box center [1161, 24] width 7 height 8
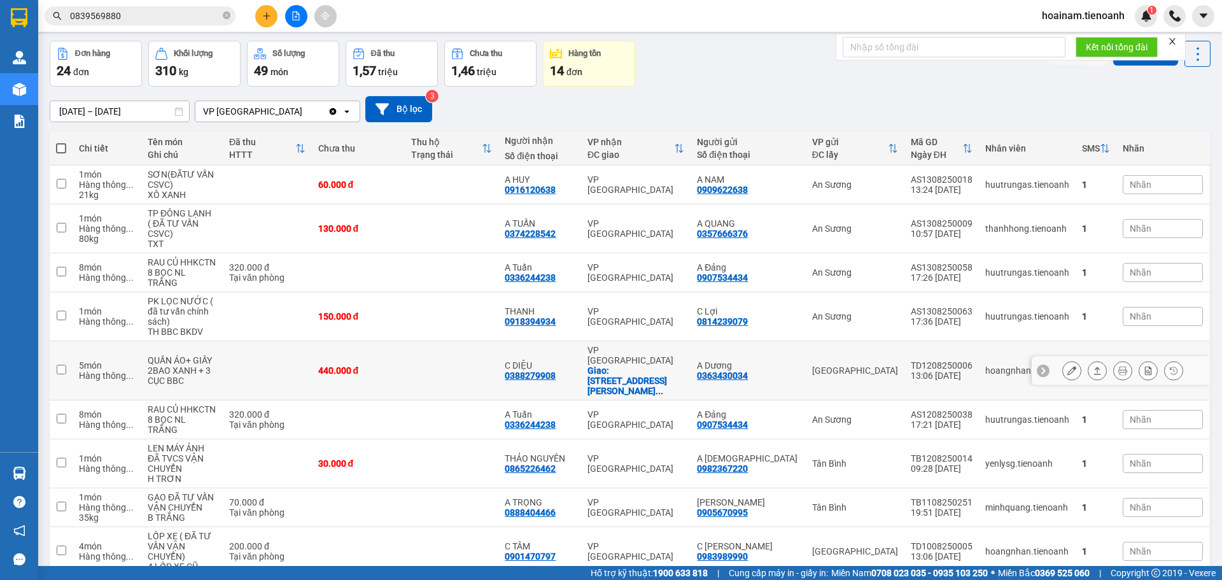
scroll to position [108, 0]
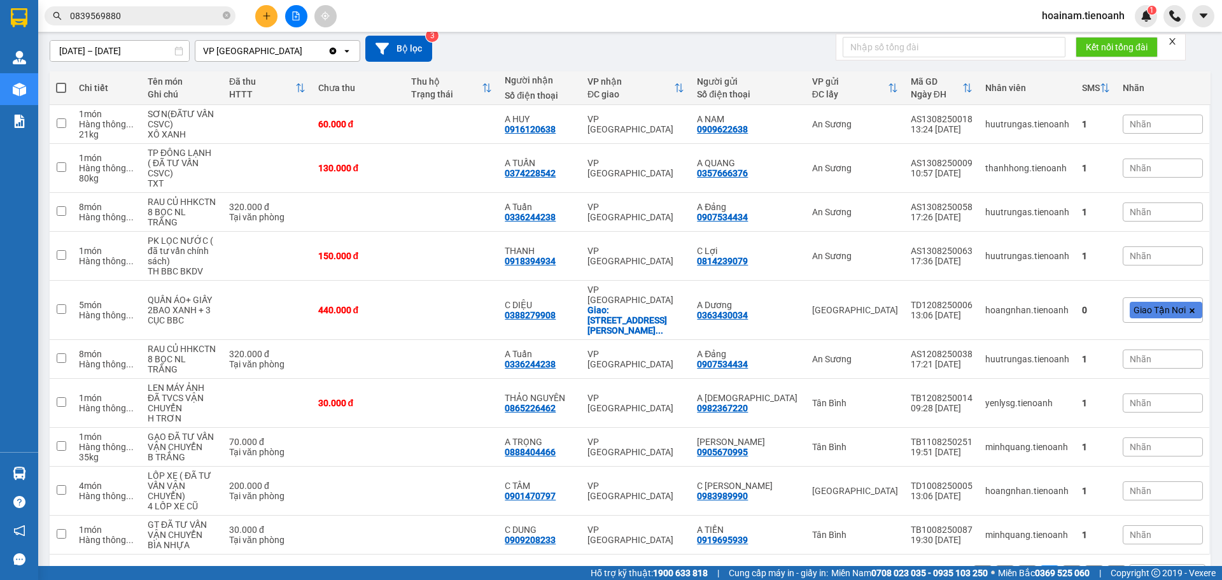
click at [1018, 565] on button "1" at bounding box center [1027, 574] width 19 height 19
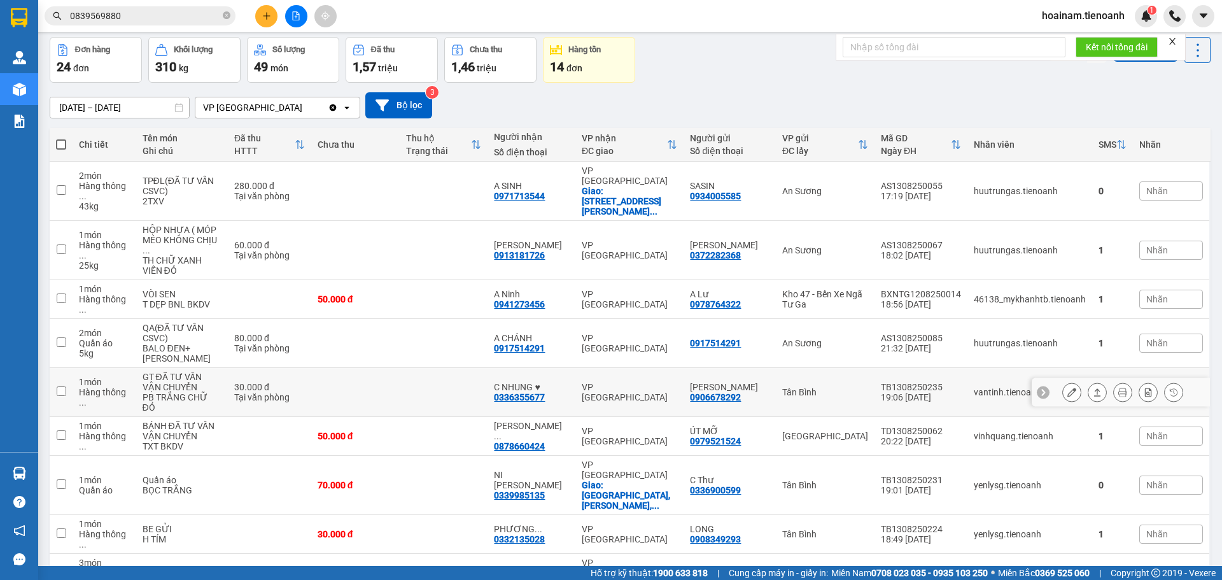
scroll to position [0, 0]
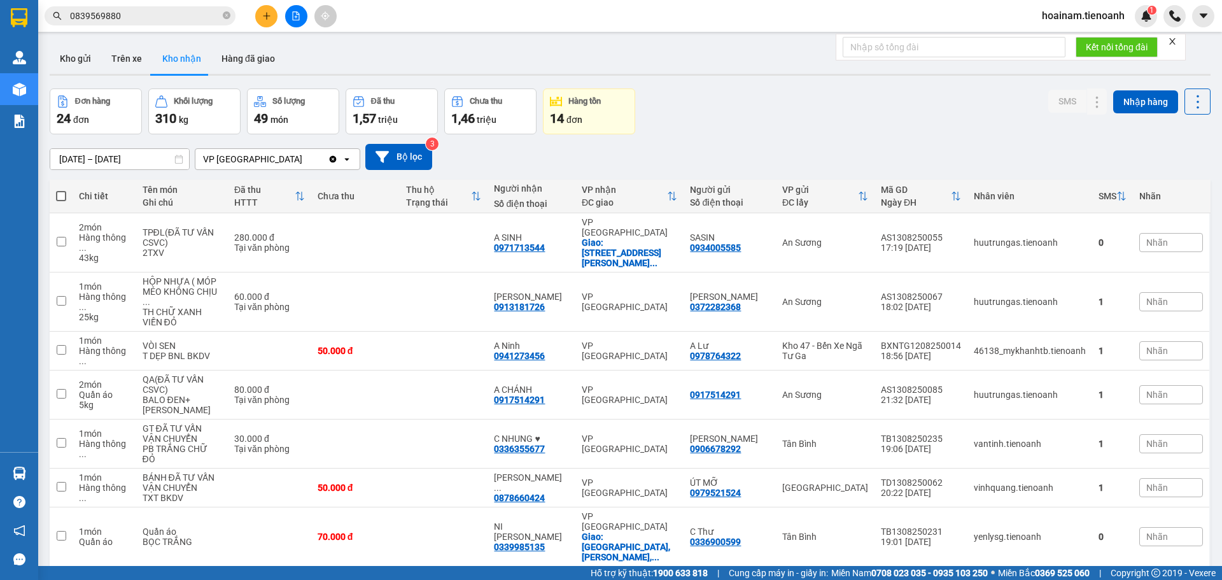
drag, startPoint x: 227, startPoint y: 16, endPoint x: 187, endPoint y: 20, distance: 41.0
click at [223, 17] on icon "close-circle" at bounding box center [227, 15] width 8 height 8
click at [171, 18] on input "text" at bounding box center [145, 16] width 150 height 14
paste input "0989920173"
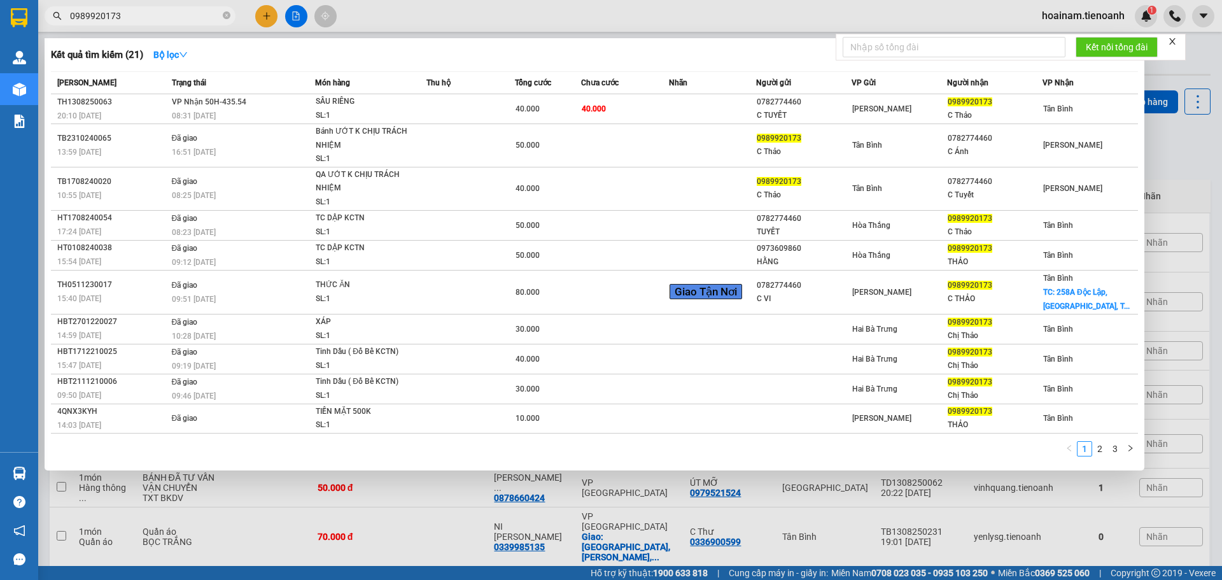
type input "0989920173"
